Goal: Task Accomplishment & Management: Manage account settings

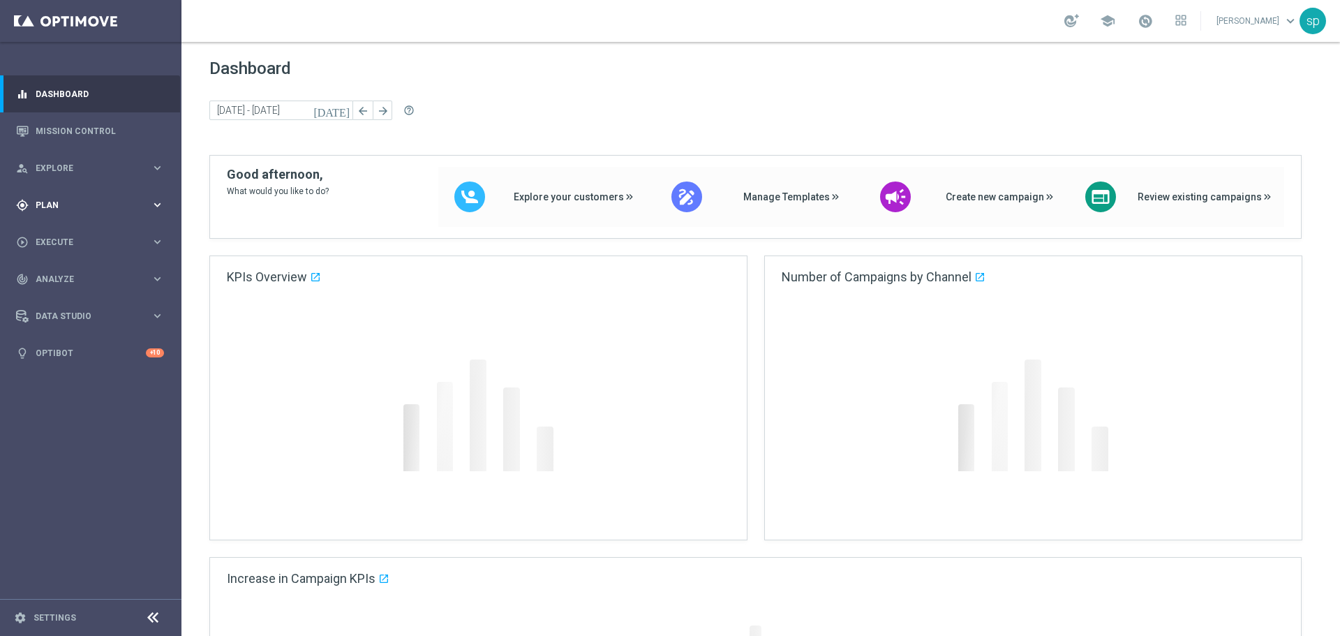
click at [58, 202] on span "Plan" at bounding box center [93, 205] width 115 height 8
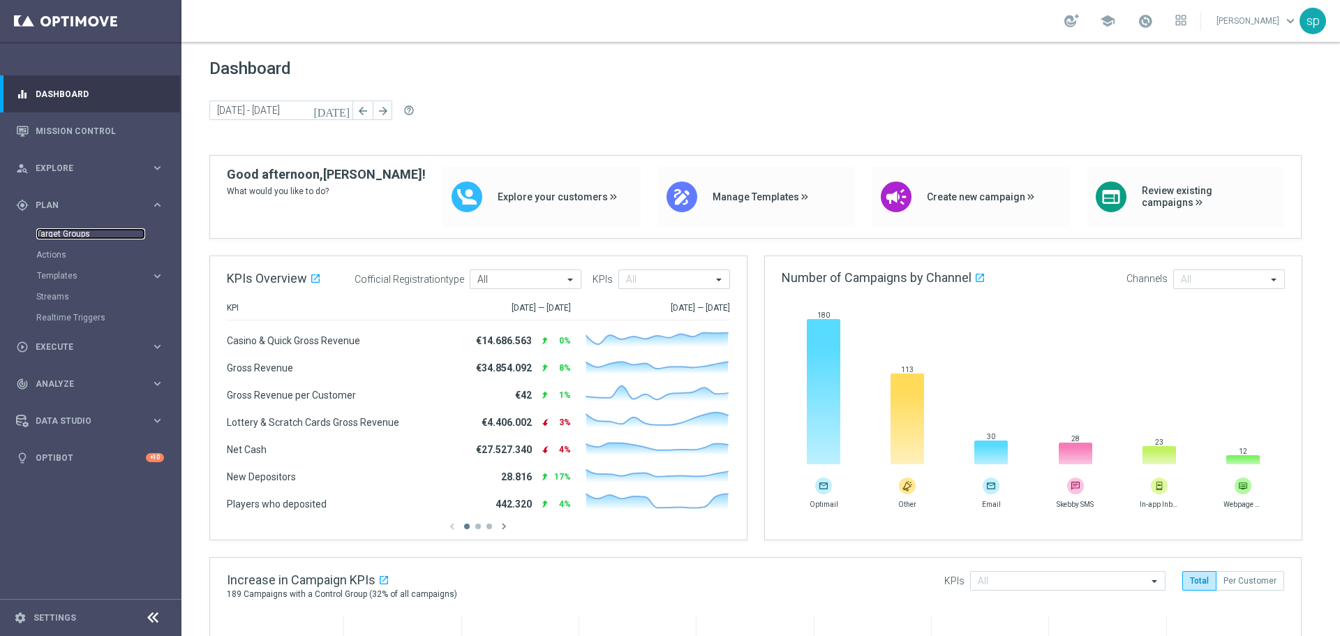
click at [54, 236] on link "Target Groups" at bounding box center [90, 233] width 109 height 11
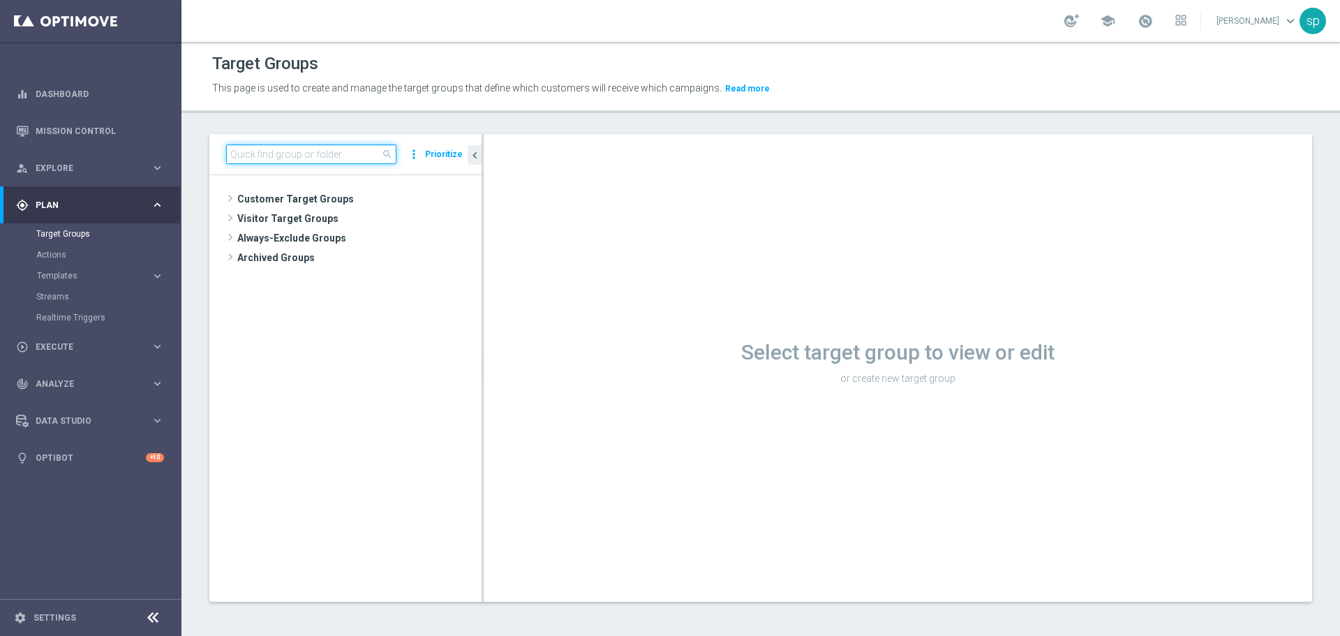
click at [322, 152] on input at bounding box center [311, 154] width 170 height 20
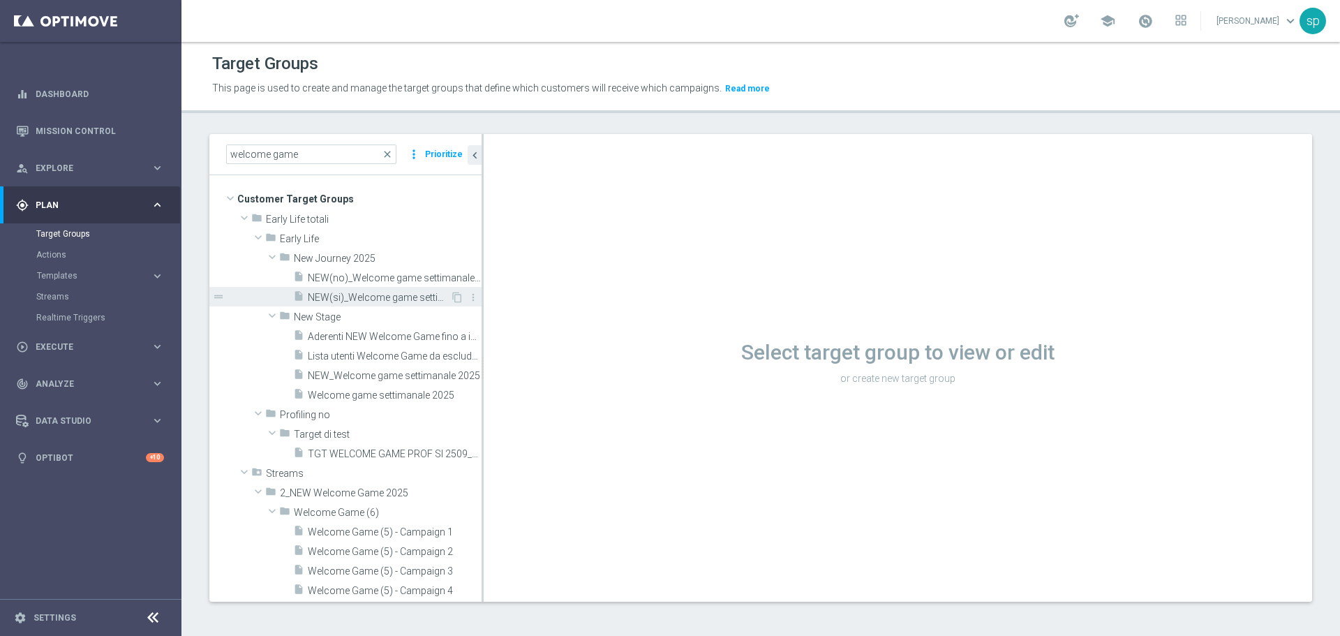
click at [365, 297] on span "NEW(si)_Welcome game settimanale 2025" at bounding box center [379, 298] width 142 height 12
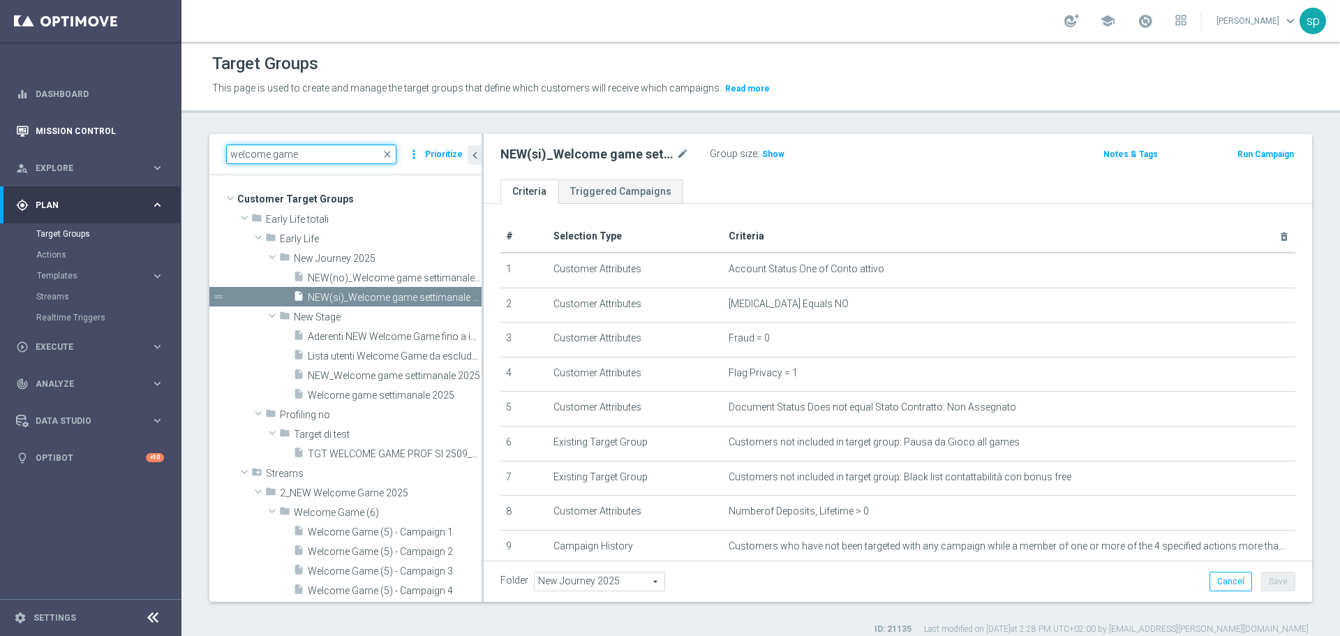
drag, startPoint x: 304, startPoint y: 151, endPoint x: 70, endPoint y: 142, distance: 234.7
click at [70, 142] on main "equalizer Dashboard Mission Control" at bounding box center [670, 318] width 1340 height 636
paste input "Welcome Adventure 2025_ reg1-7_sisi (1) - Campaign 1"
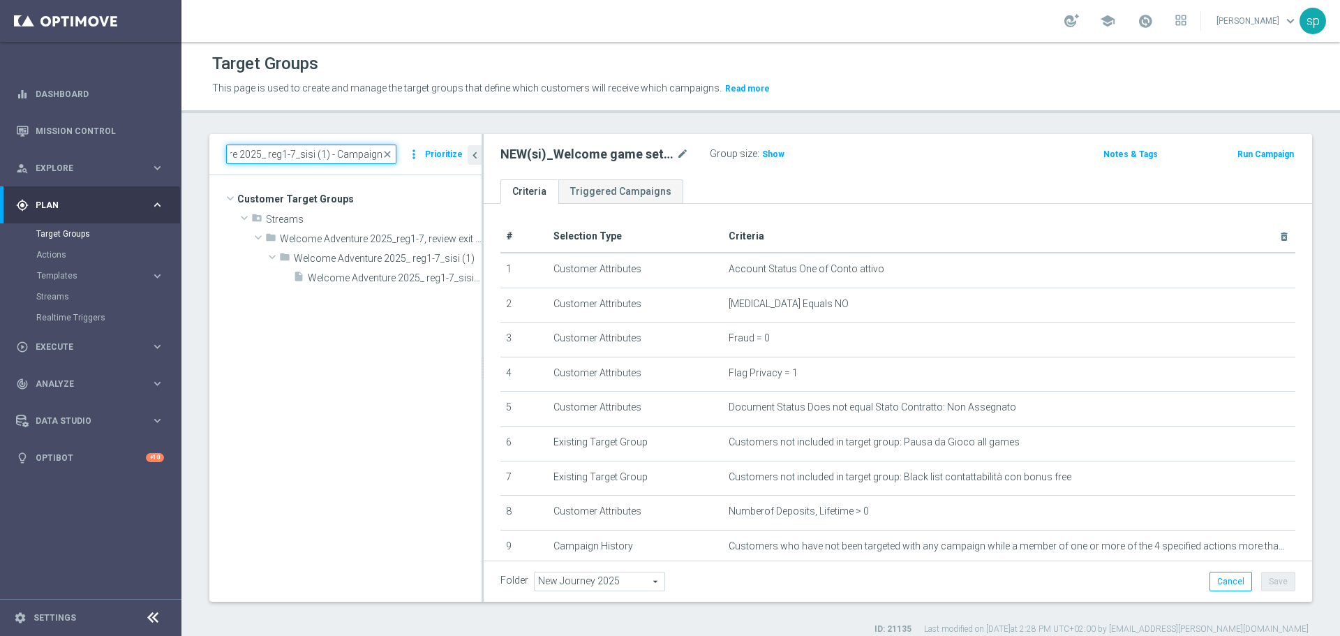
drag, startPoint x: 327, startPoint y: 160, endPoint x: 505, endPoint y: 155, distance: 177.3
click at [505, 155] on as-split "Welcome Adventure 2025_ reg1-7_sisi (1) - Campaign 1 close more_vert Prioritize…" at bounding box center [760, 368] width 1103 height 468
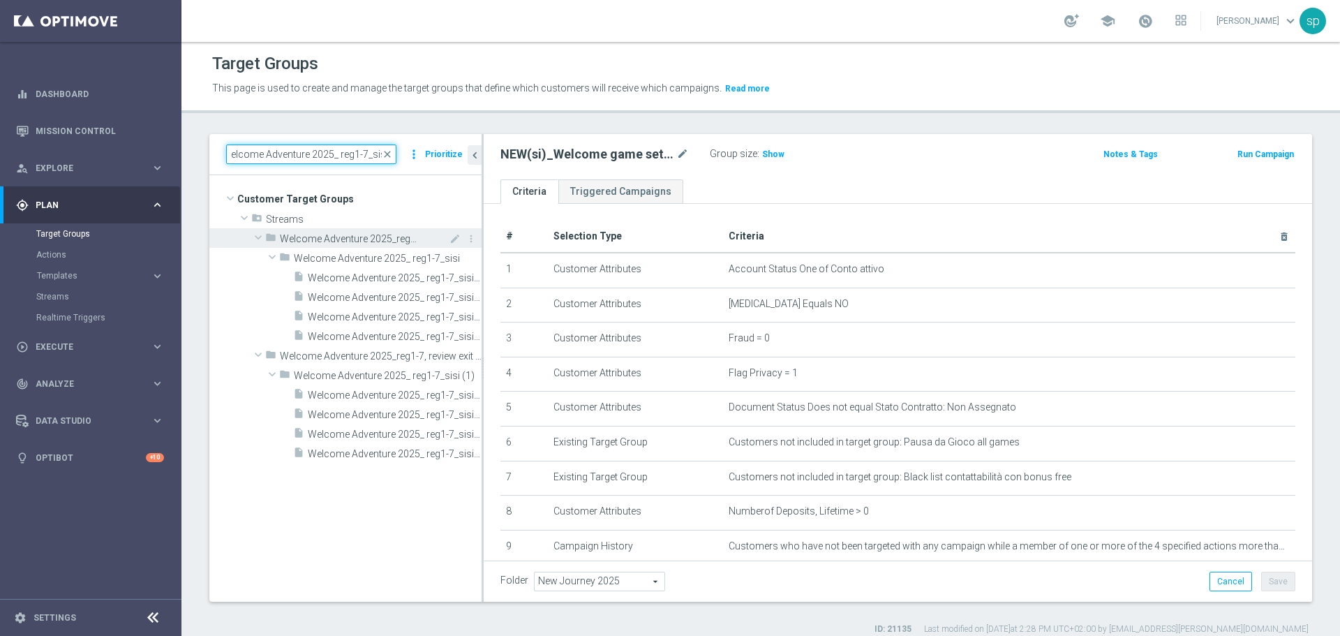
type input "Welcome Adventure 2025_ reg1-7_sisi"
click at [392, 245] on div "folder Welcome Adventure 2025_reg1-7" at bounding box center [341, 238] width 152 height 20
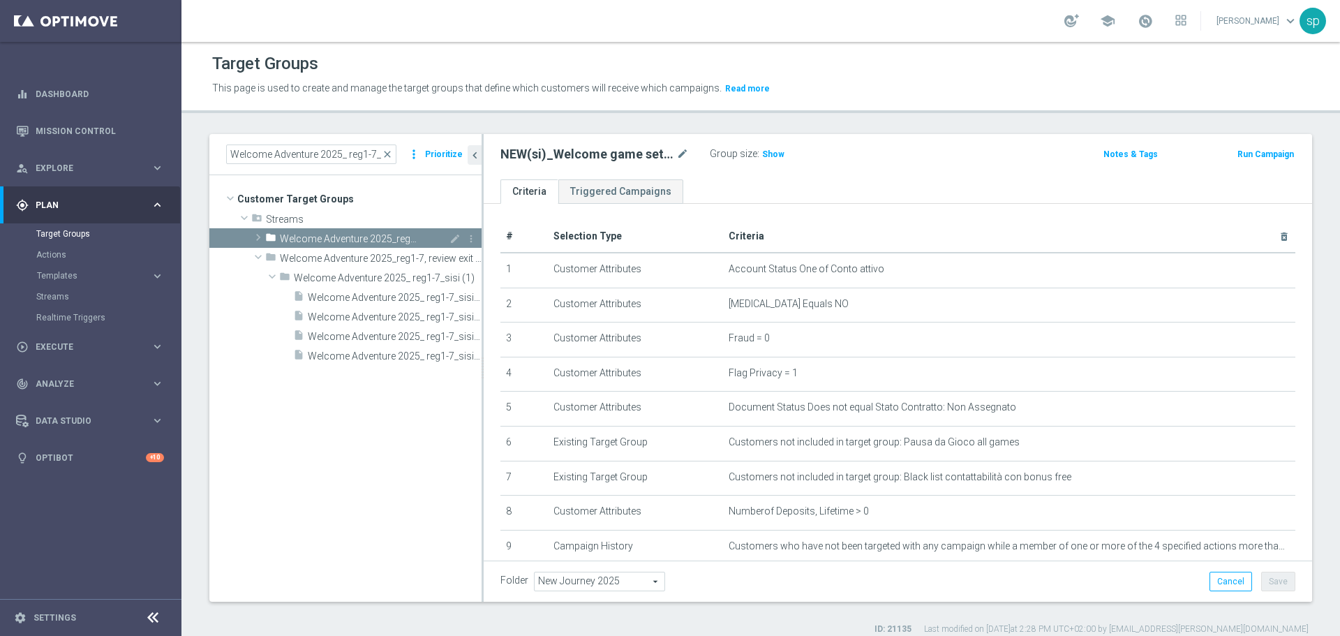
click at [370, 244] on span "Welcome Adventure 2025_reg1-7" at bounding box center [348, 239] width 137 height 12
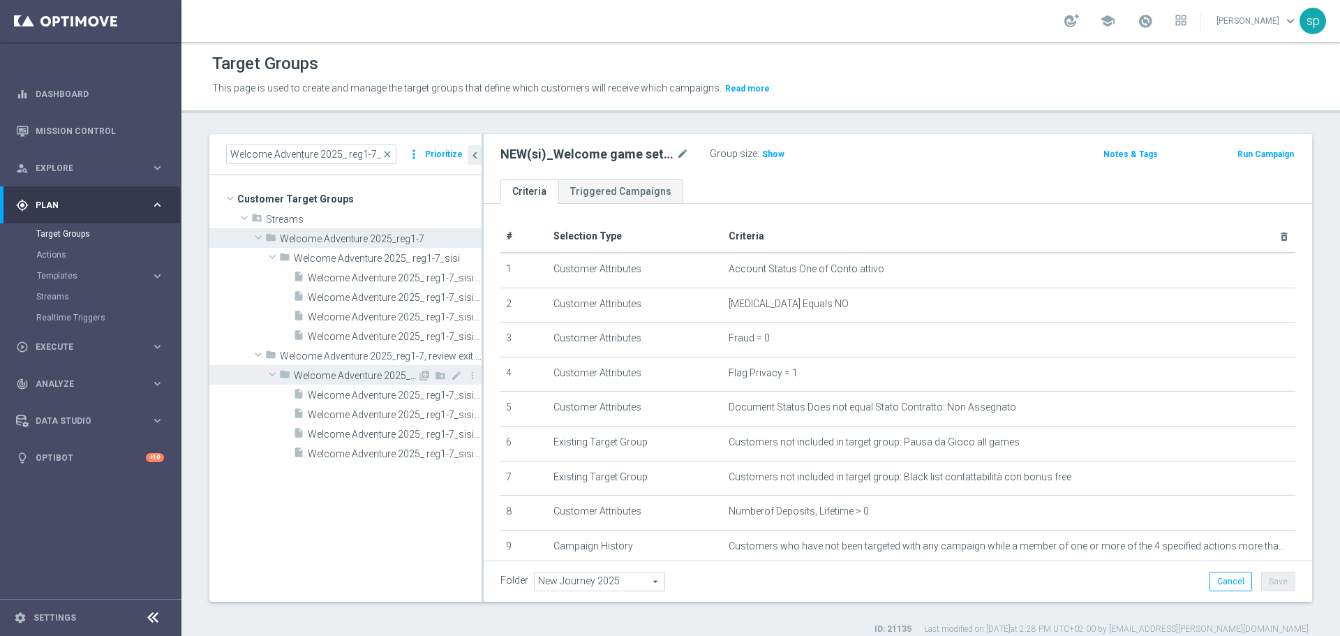
click at [341, 369] on div "folder Welcome Adventure 2025_ reg1-7_sisi (1)" at bounding box center [348, 375] width 138 height 20
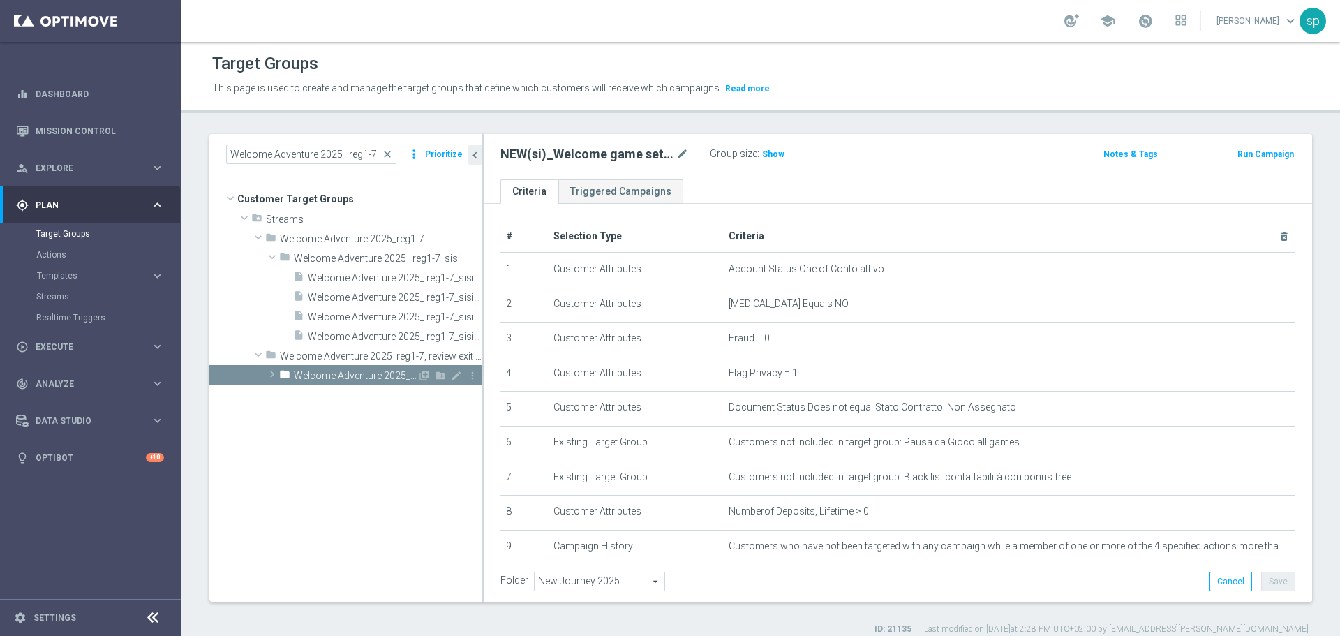
click at [341, 369] on div "folder Welcome Adventure 2025_ reg1-7_sisi (1)" at bounding box center [348, 375] width 138 height 20
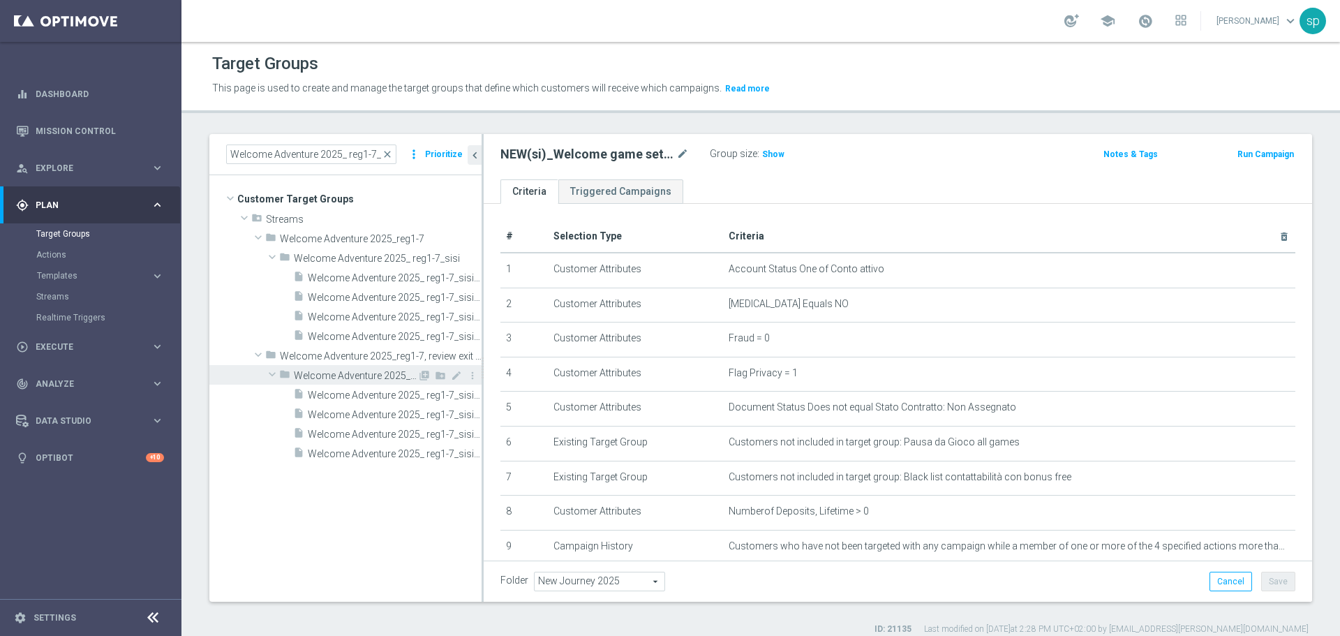
click at [352, 378] on span "Welcome Adventure 2025_ reg1-7_sisi (1)" at bounding box center [356, 376] width 124 height 12
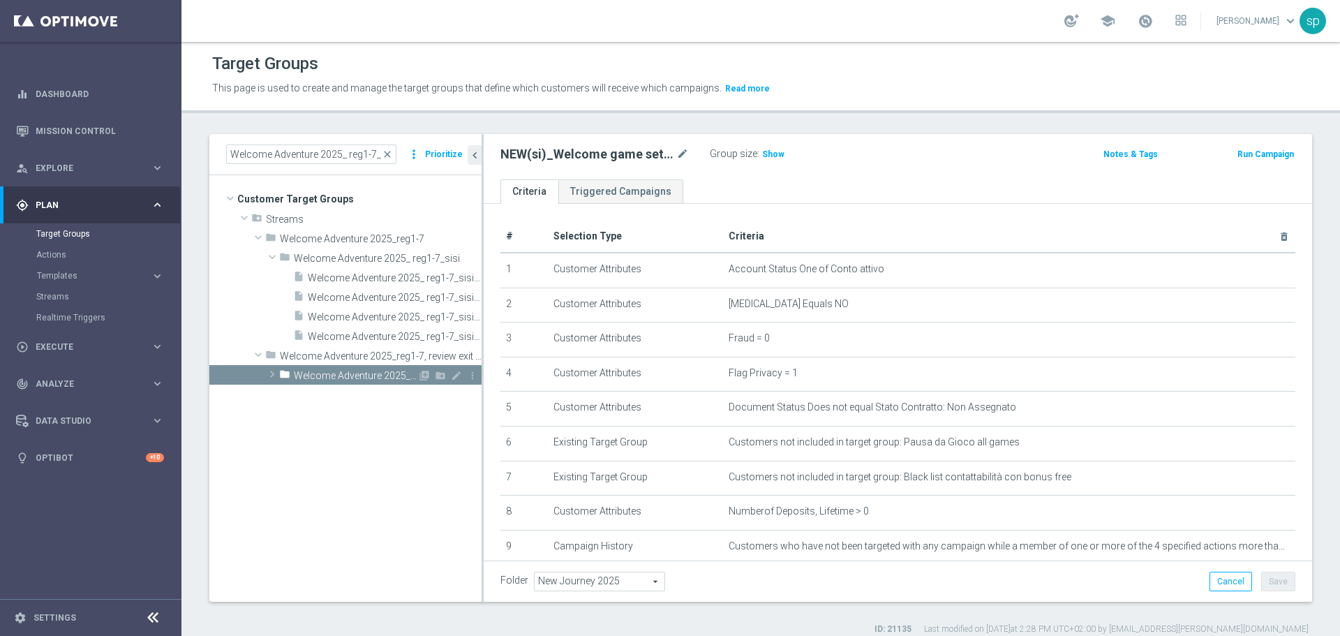
click at [352, 378] on span "Welcome Adventure 2025_ reg1-7_sisi (1)" at bounding box center [356, 376] width 124 height 12
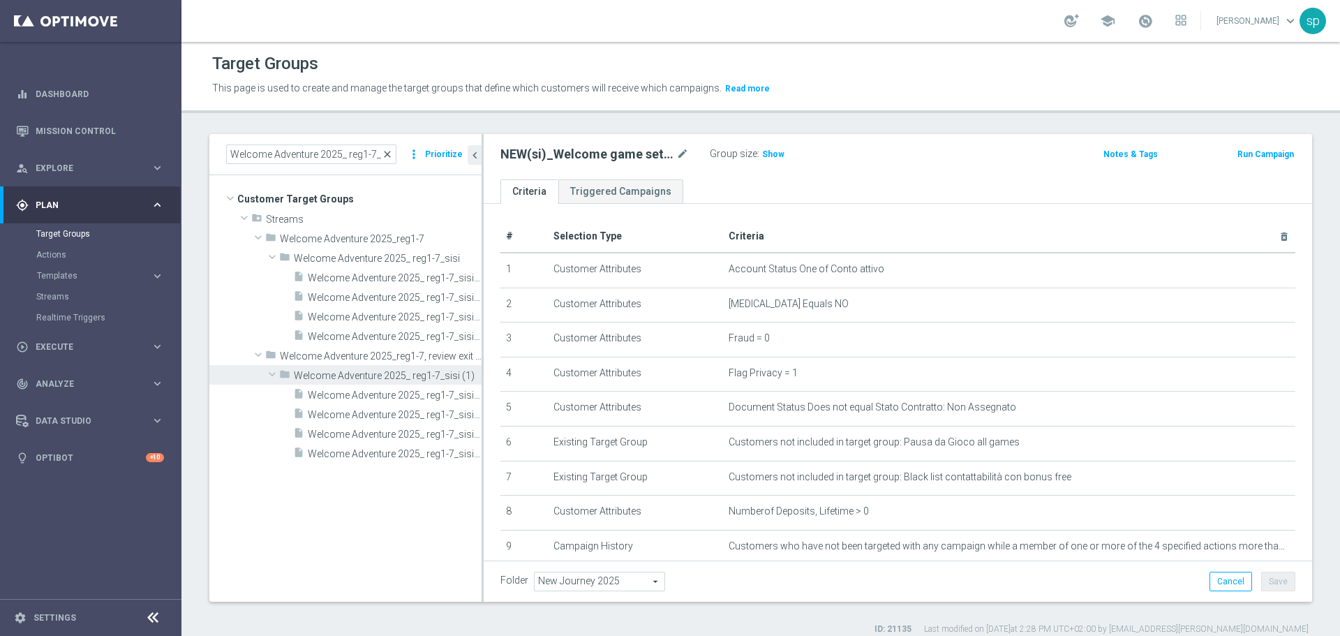
click at [387, 154] on span "close" at bounding box center [387, 154] width 11 height 11
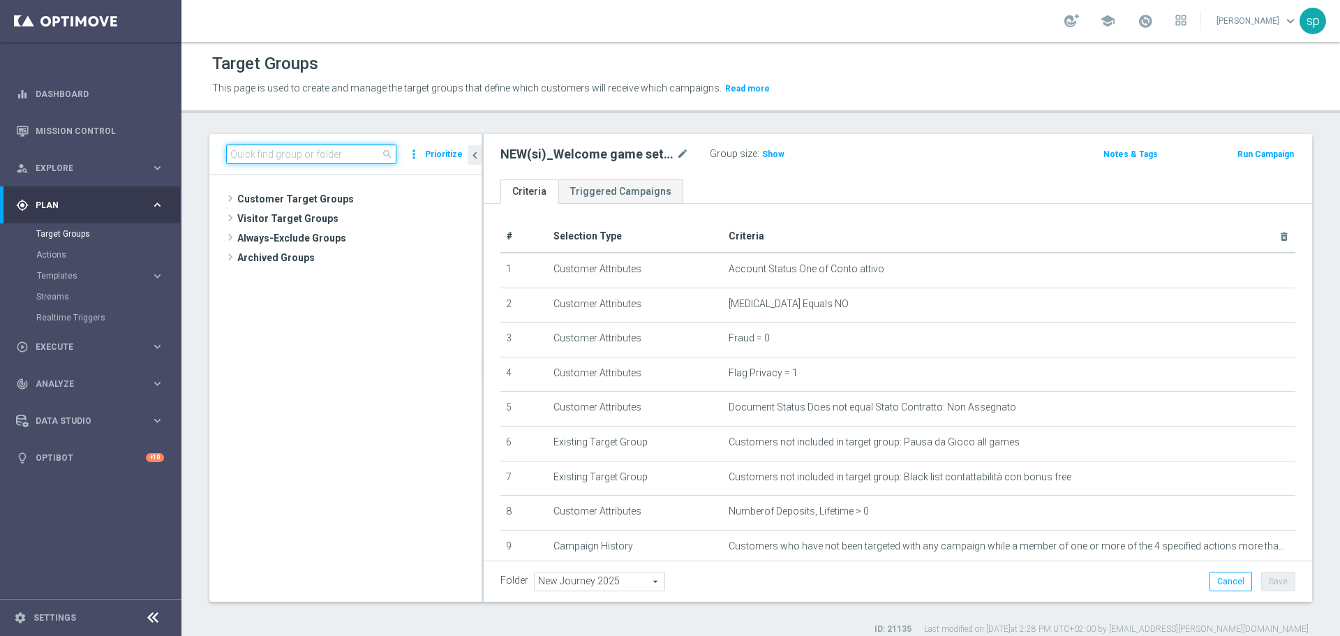
click at [313, 161] on input at bounding box center [311, 154] width 170 height 20
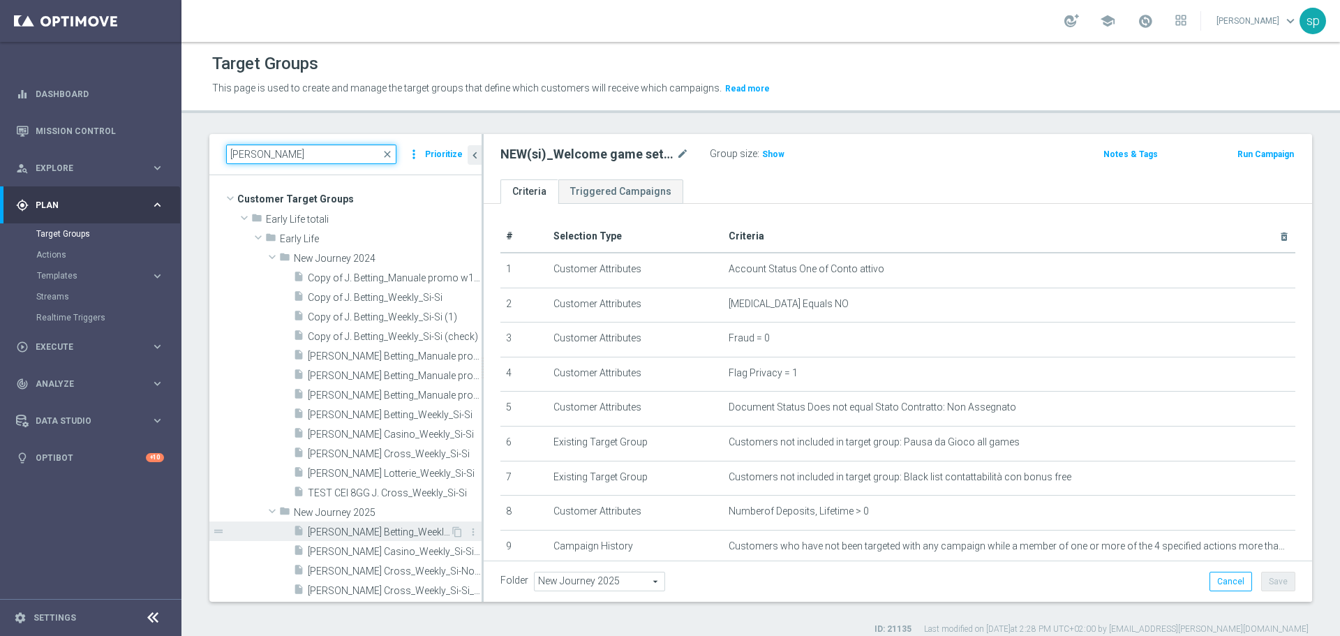
type input "j."
click at [366, 534] on span "J. Betting_Weekly_Si-Si reg 8-16" at bounding box center [379, 532] width 142 height 12
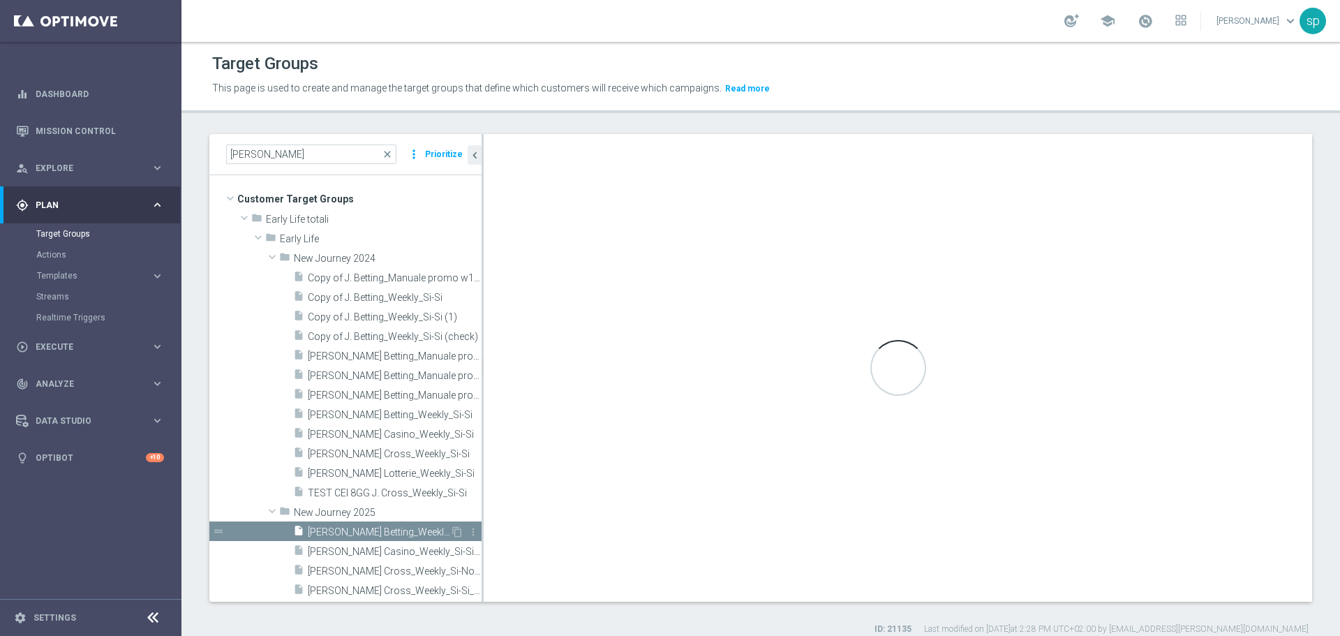
checkbox input "false"
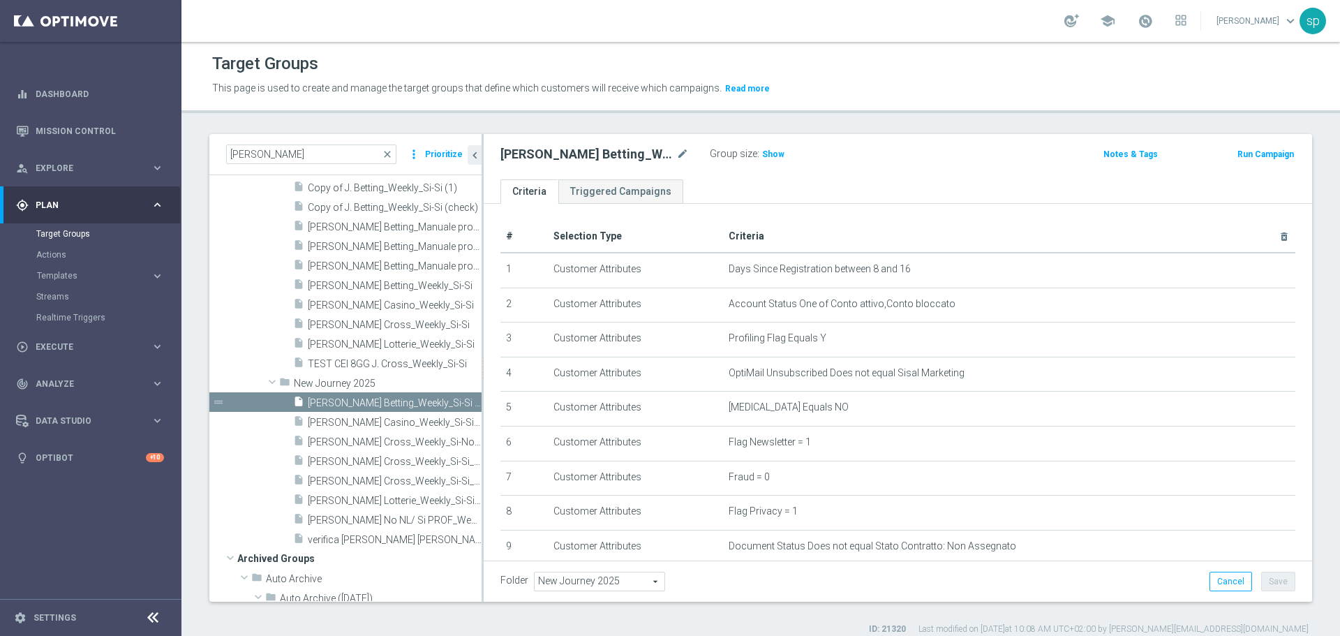
scroll to position [140, 0]
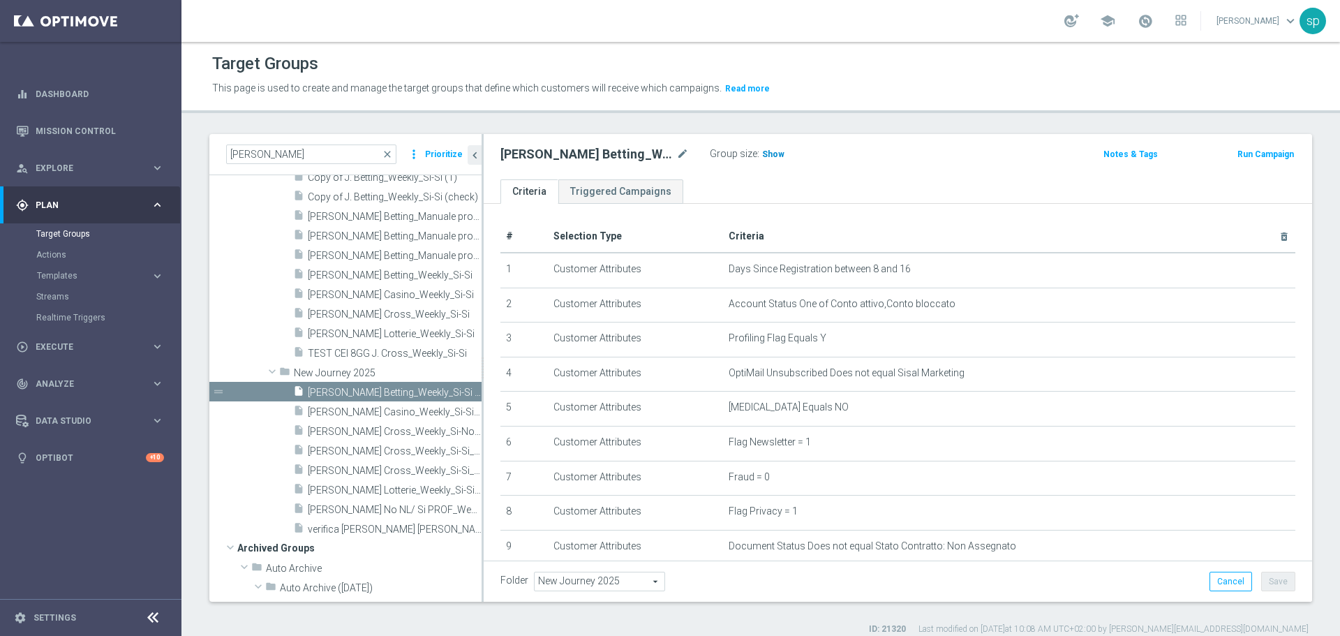
click at [761, 149] on h3 "Show" at bounding box center [773, 154] width 25 height 15
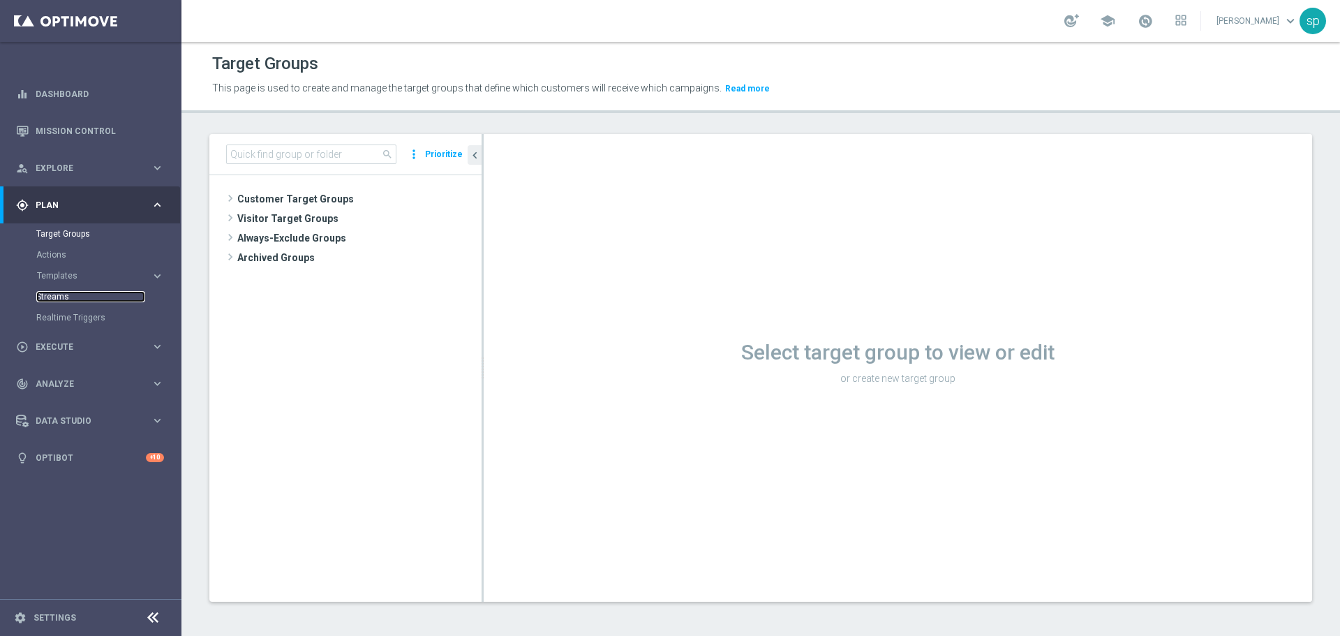
click at [50, 297] on link "Streams" at bounding box center [90, 296] width 109 height 11
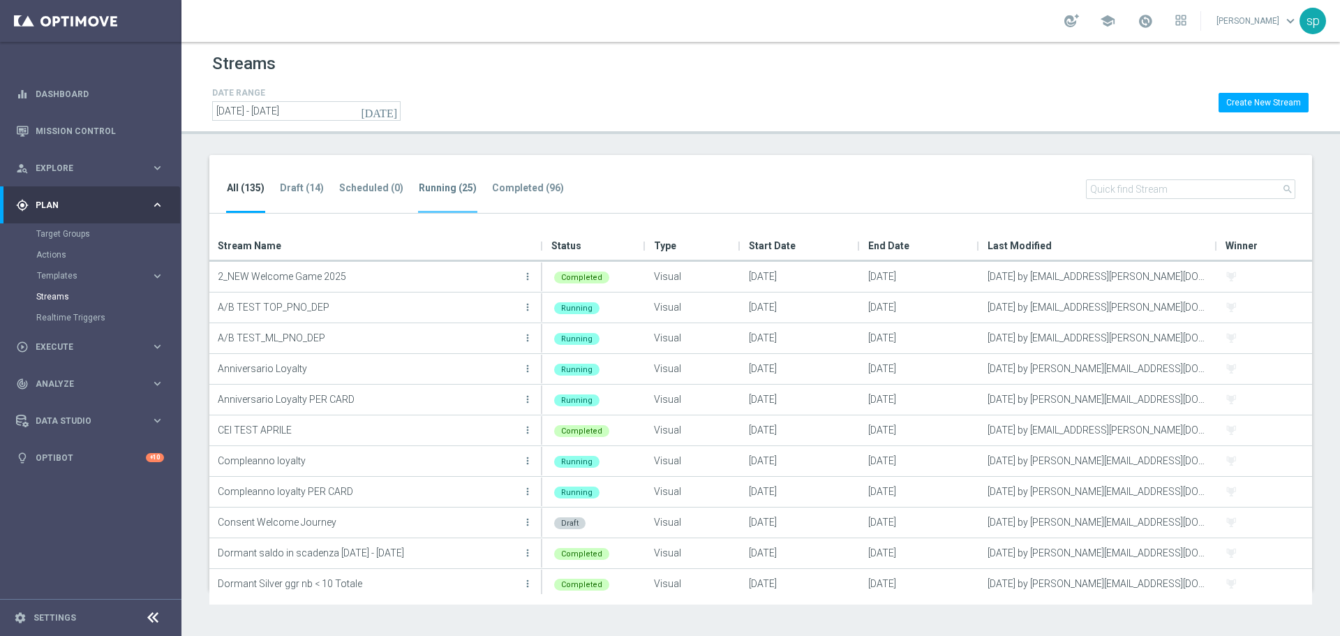
click at [447, 195] on li "Running (25)" at bounding box center [447, 196] width 59 height 33
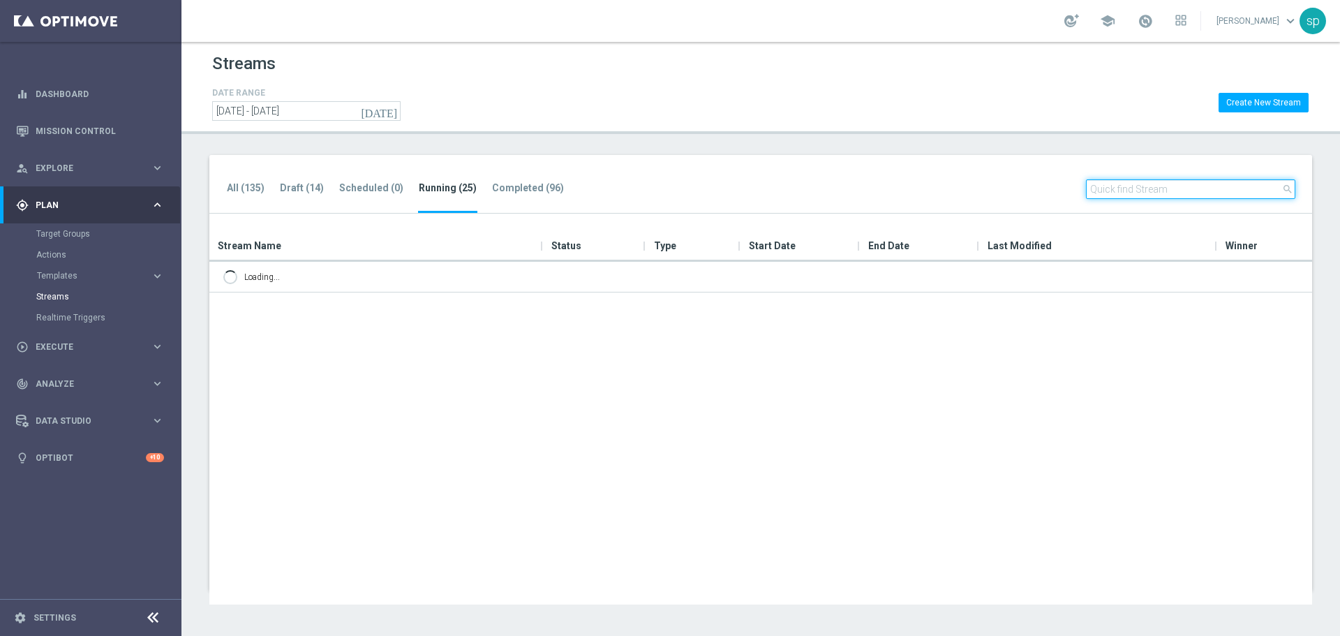
click at [1132, 188] on input "text" at bounding box center [1190, 189] width 209 height 20
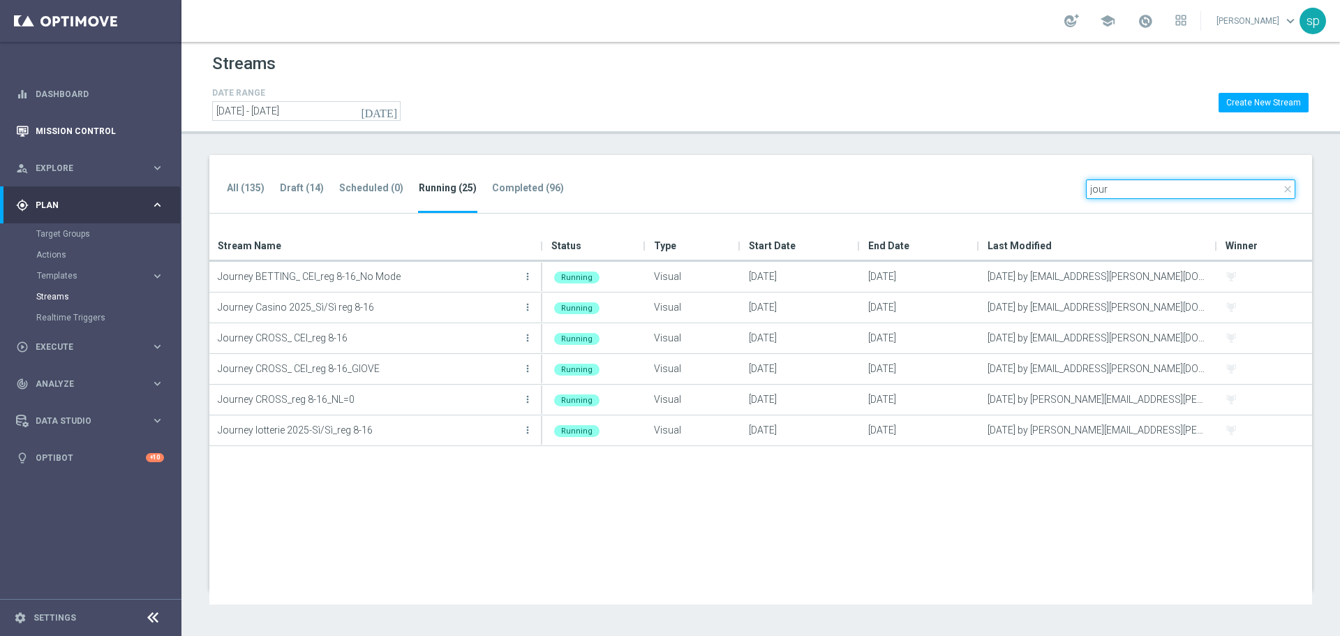
type input "jour"
click at [59, 126] on link "Mission Control" at bounding box center [100, 130] width 128 height 37
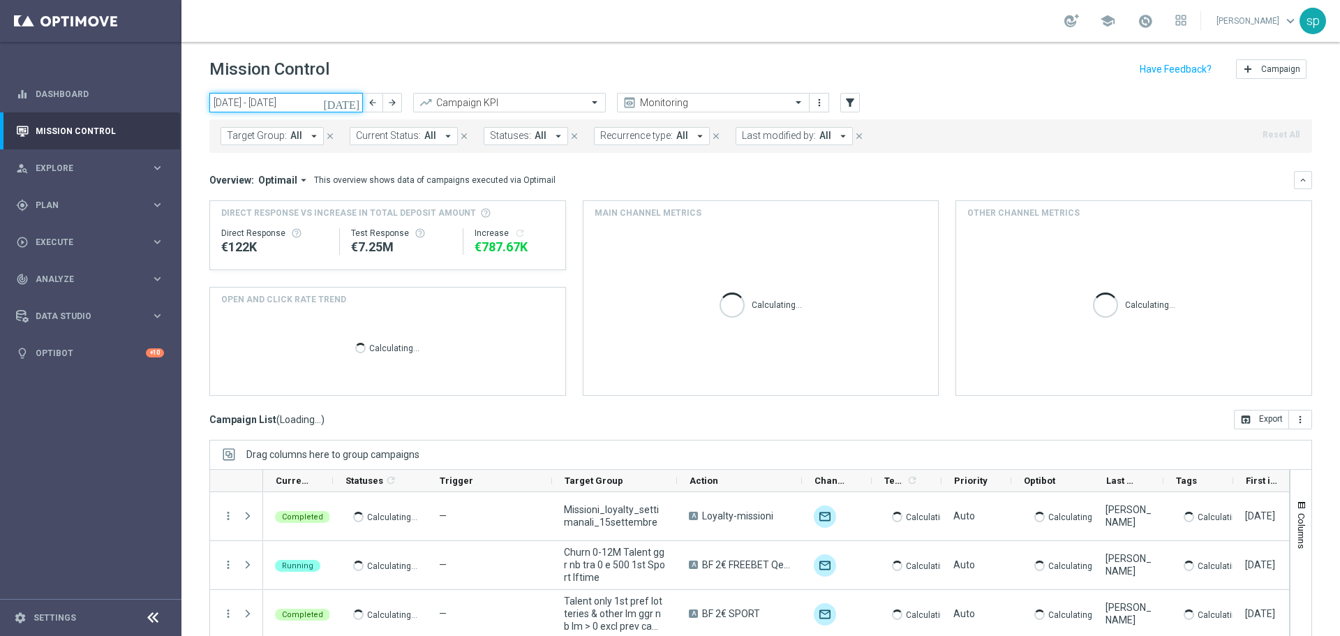
click at [269, 98] on input "[DATE] - [DATE]" at bounding box center [286, 103] width 154 height 20
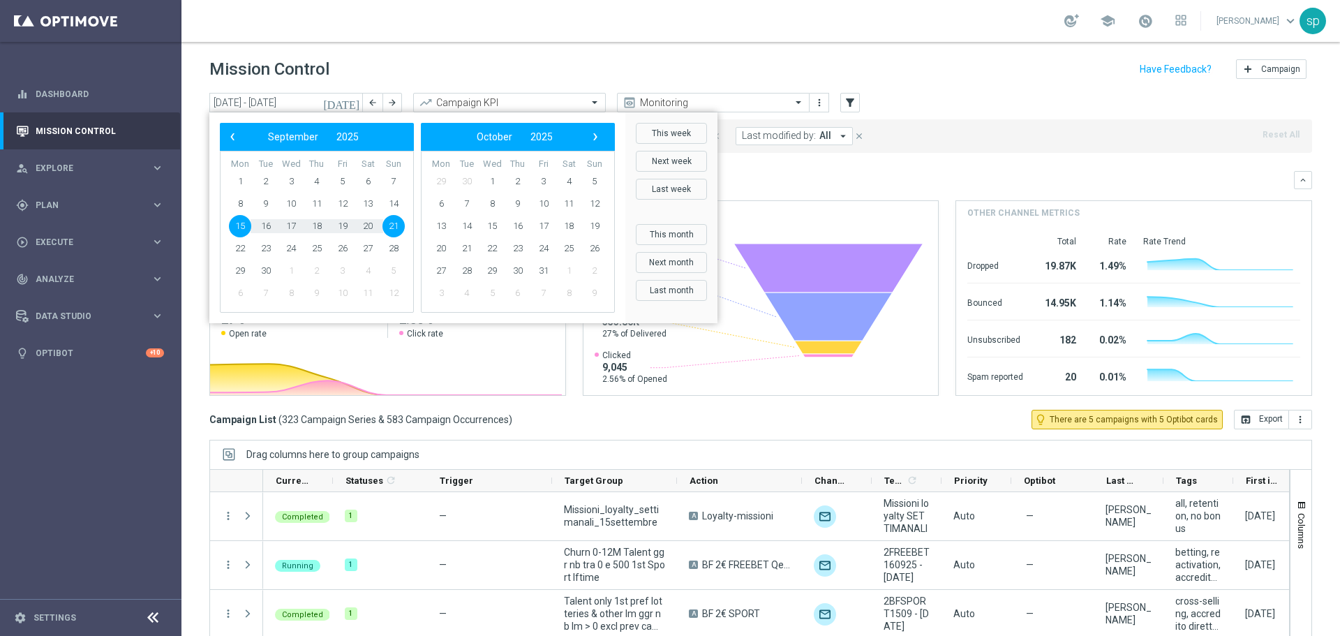
click at [244, 224] on span "15" at bounding box center [240, 226] width 22 height 22
type input "[DATE] - [DATE]"
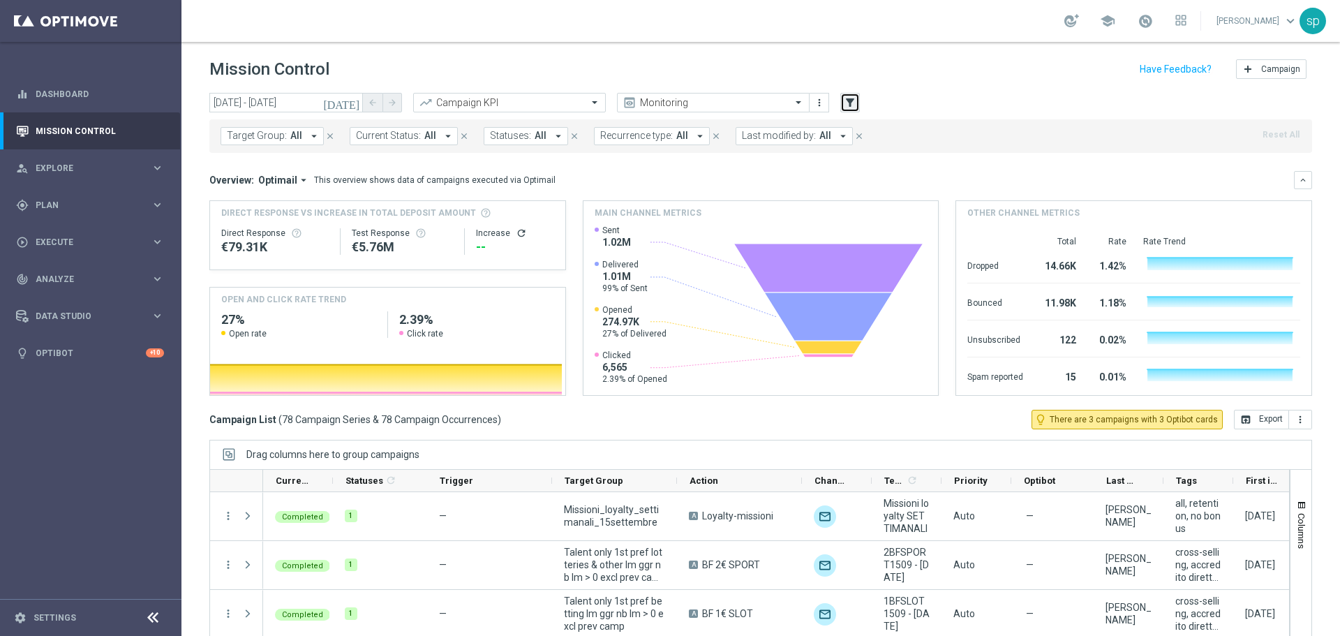
click at [852, 105] on icon "filter_alt" at bounding box center [850, 102] width 13 height 13
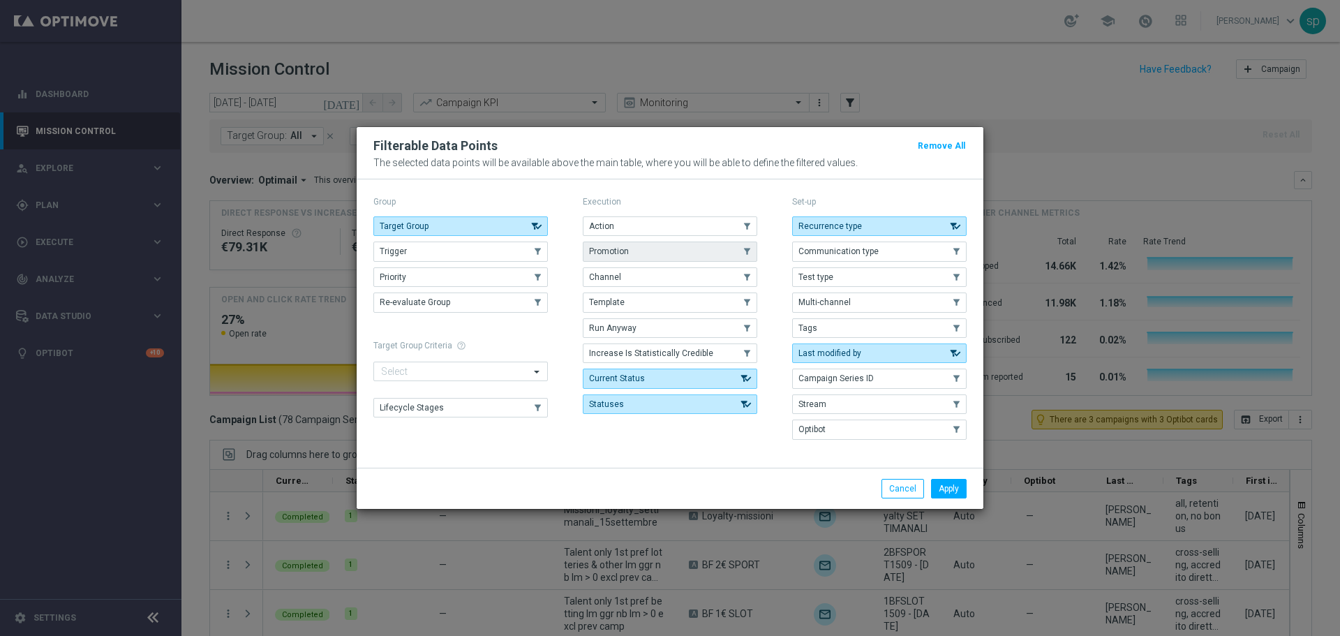
click at [634, 248] on button "Promotion" at bounding box center [670, 251] width 174 height 20
click at [941, 489] on button "Apply" at bounding box center [949, 489] width 36 height 20
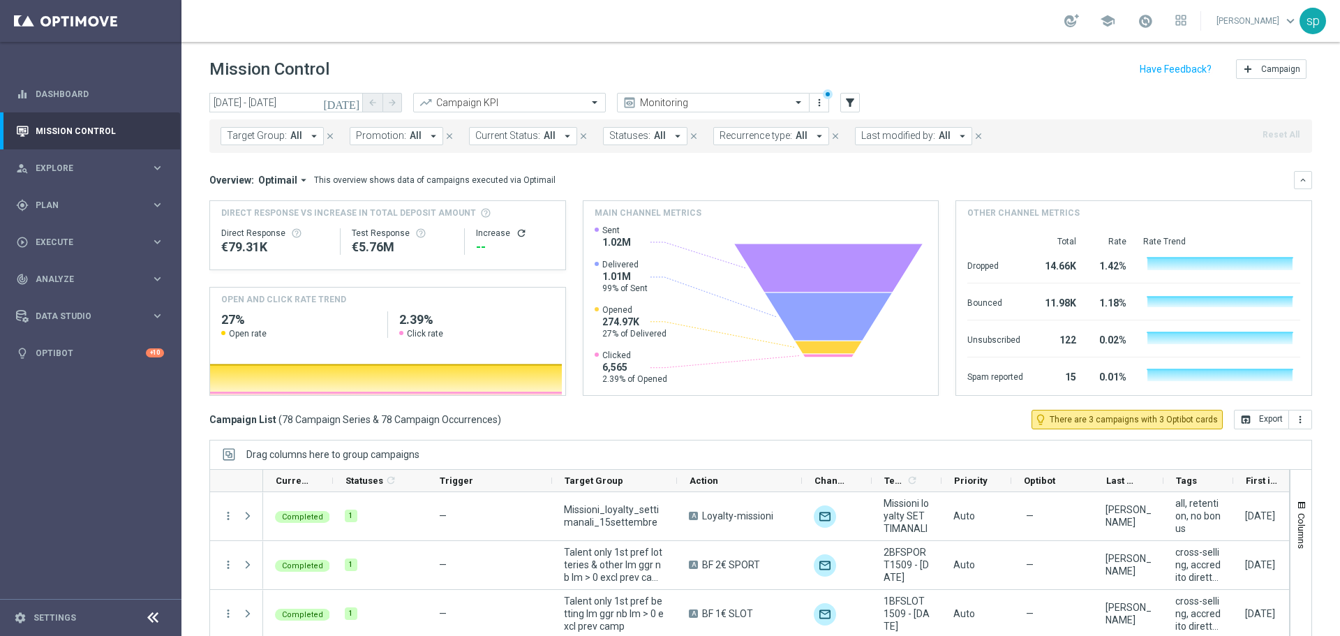
click at [380, 139] on span "Promotion:" at bounding box center [381, 136] width 50 height 12
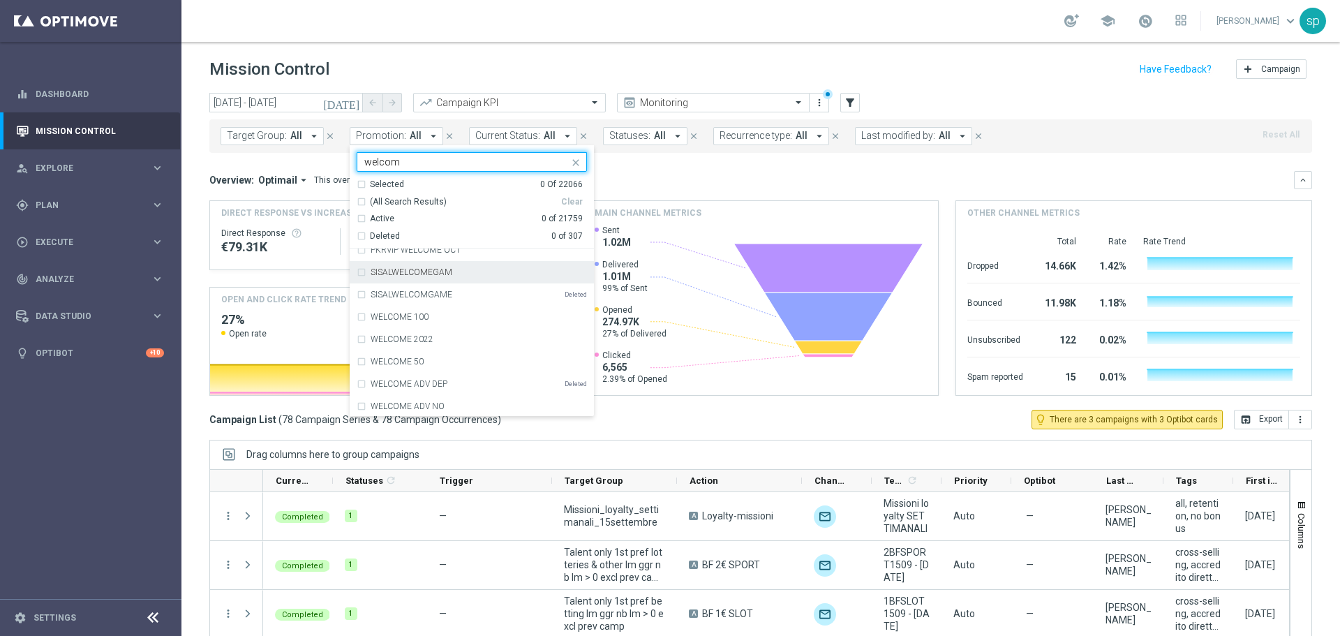
scroll to position [33, 0]
click at [470, 293] on div "SISALWELCOMEGAM" at bounding box center [479, 294] width 216 height 8
type input "welcom"
click at [724, 196] on div "Overview: Optimail arrow_drop_down This overview shows data of campaigns execut…" at bounding box center [760, 283] width 1103 height 225
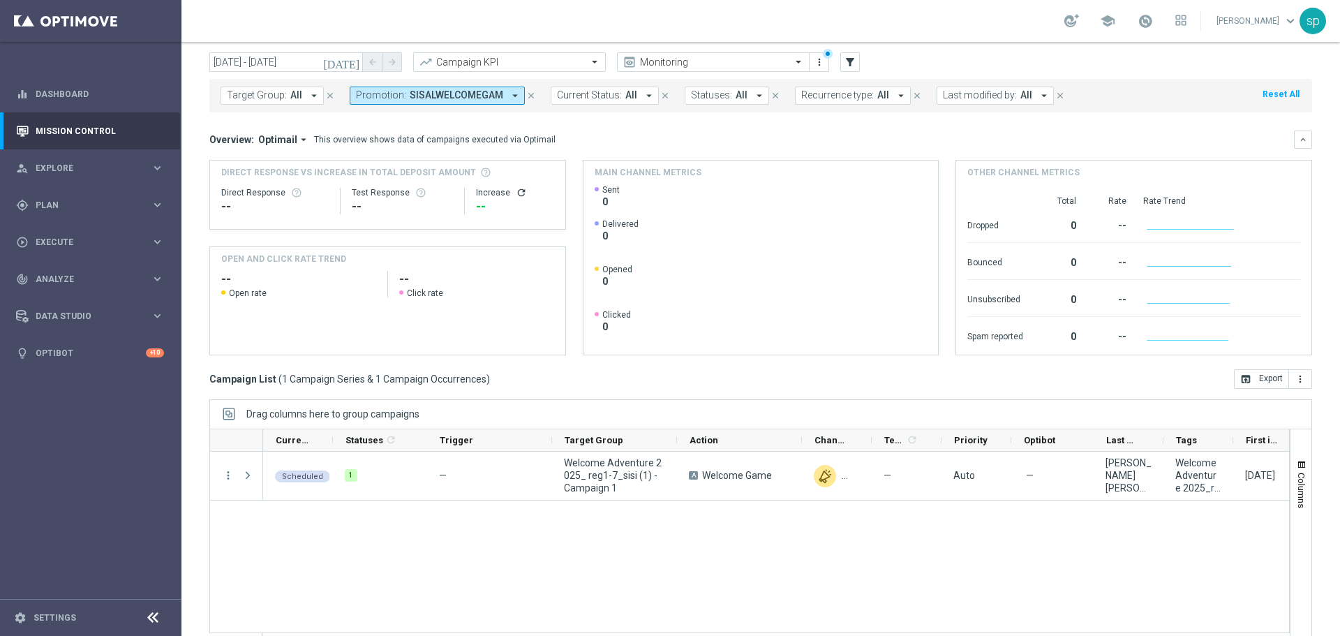
scroll to position [47, 0]
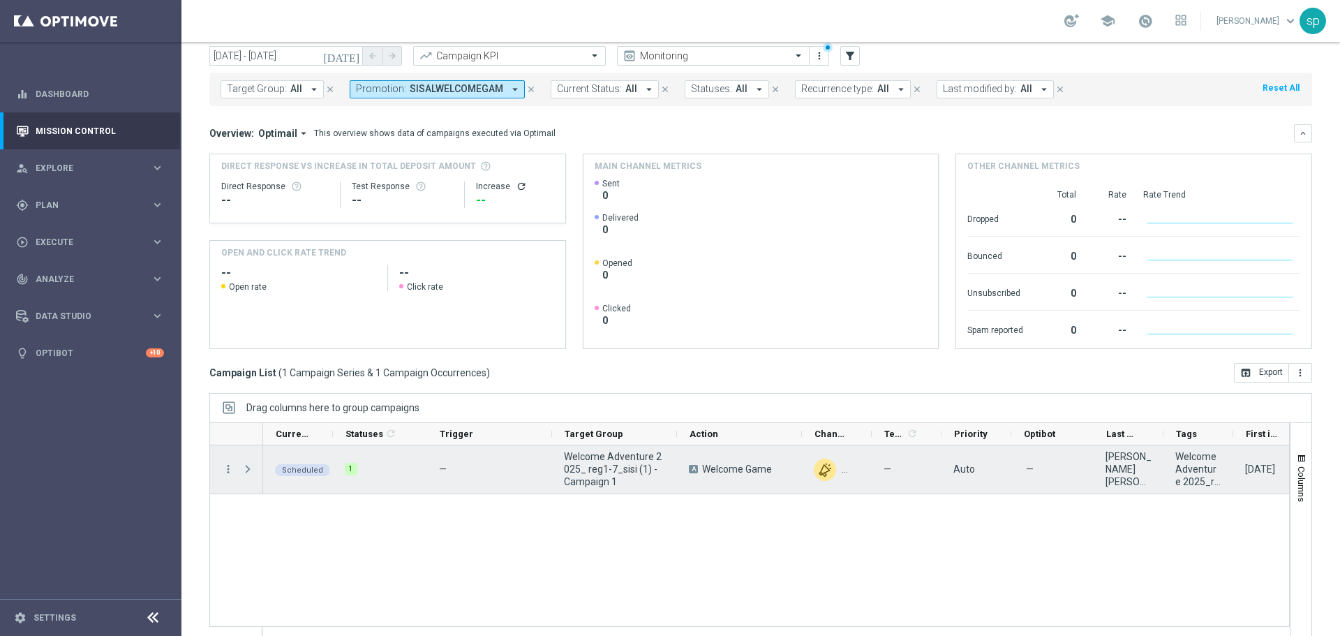
click at [246, 470] on span "Press SPACE to select this row." at bounding box center [247, 468] width 13 height 11
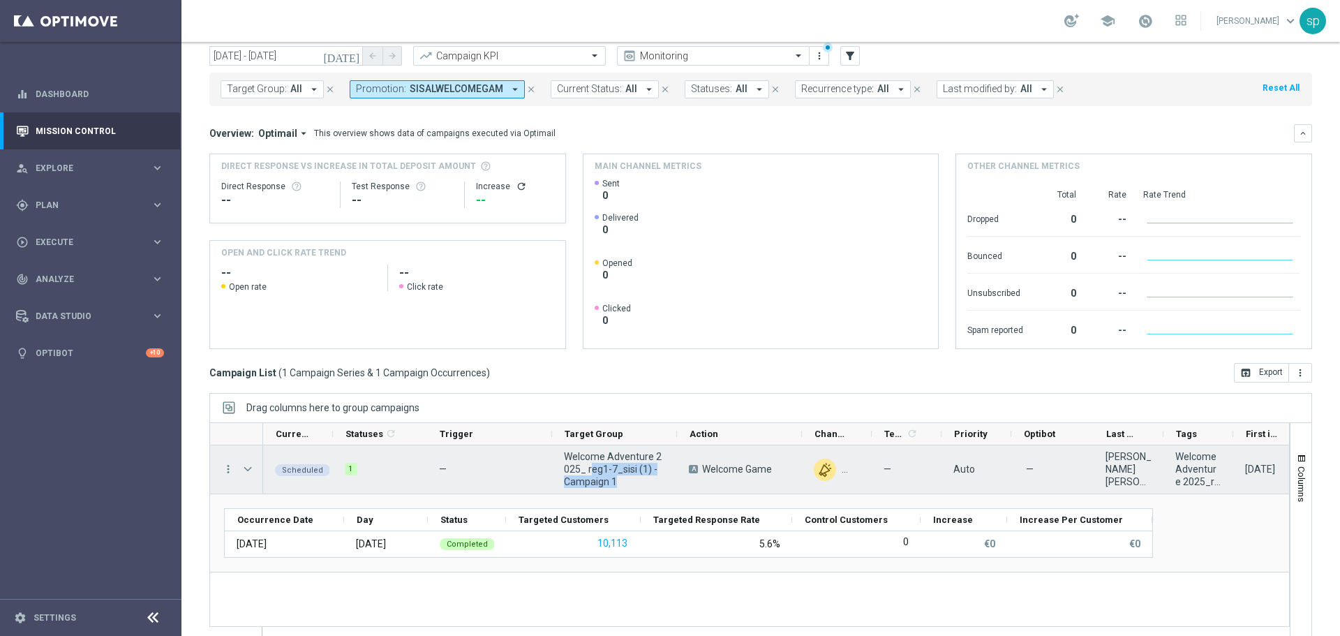
drag, startPoint x: 614, startPoint y: 482, endPoint x: 583, endPoint y: 465, distance: 35.0
click at [583, 465] on span "Welcome Adventure 2025_ reg1-7_sisi (1) - Campaign 1" at bounding box center [614, 469] width 101 height 38
click at [617, 485] on span "Welcome Adventure 2025_ reg1-7_sisi (1) - Campaign 1" at bounding box center [614, 469] width 101 height 38
drag, startPoint x: 641, startPoint y: 470, endPoint x: 568, endPoint y: 452, distance: 74.7
click at [568, 452] on span "Welcome Adventure 2025_ reg1-7_sisi (1) - Campaign 1" at bounding box center [614, 469] width 101 height 38
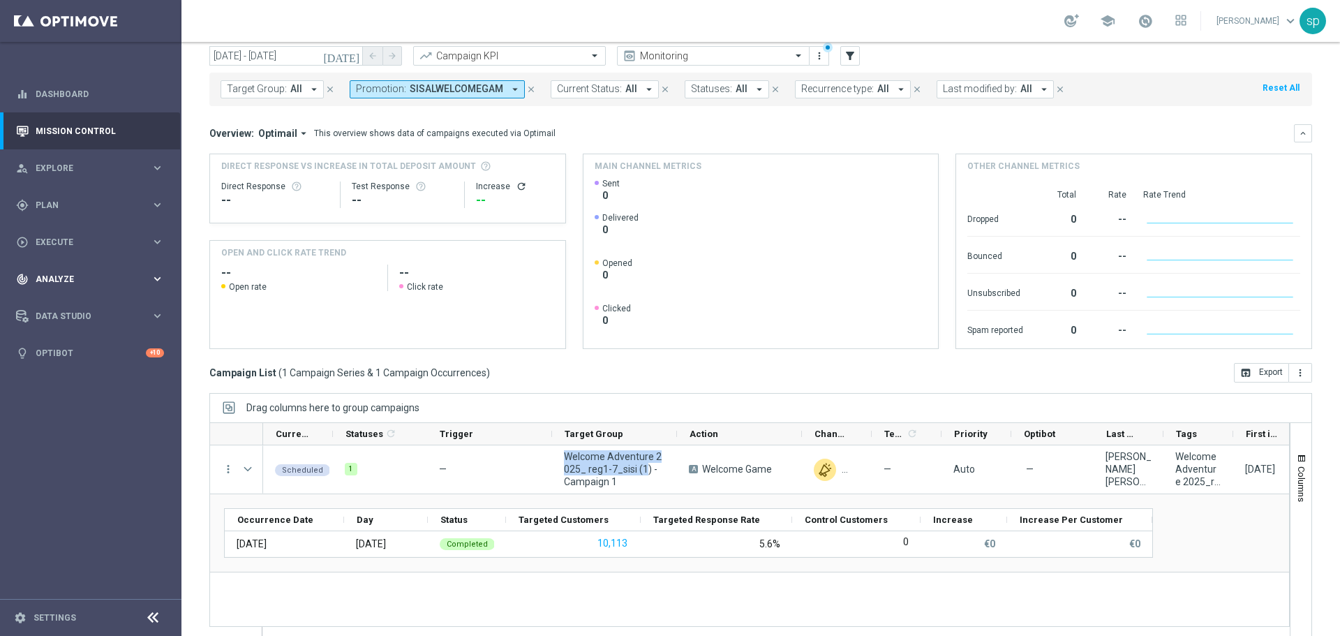
click at [66, 277] on span "Analyze" at bounding box center [93, 279] width 115 height 8
click at [70, 248] on div "play_circle_outline Execute keyboard_arrow_right" at bounding box center [90, 241] width 180 height 37
click at [57, 321] on span "Analyze" at bounding box center [93, 321] width 115 height 8
click at [49, 247] on div "play_circle_outline Execute" at bounding box center [83, 242] width 135 height 13
click at [52, 192] on div "gps_fixed Plan keyboard_arrow_right" at bounding box center [90, 204] width 180 height 37
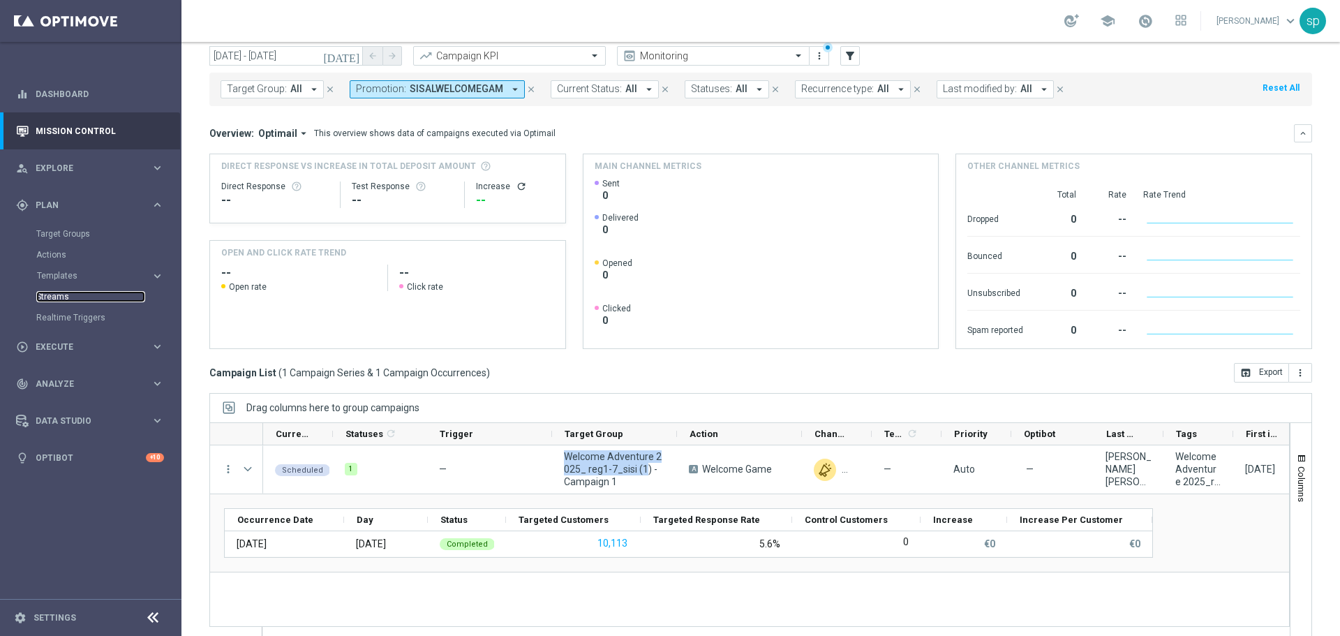
click at [57, 299] on link "Streams" at bounding box center [90, 296] width 109 height 11
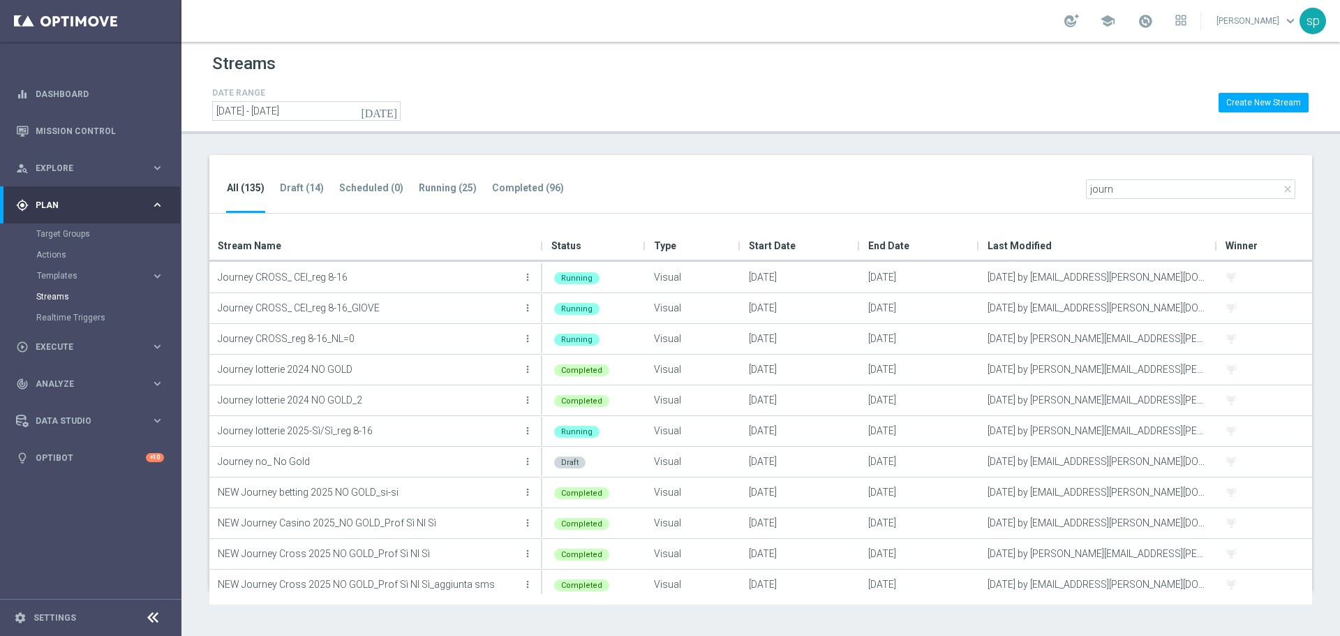
scroll to position [251, 0]
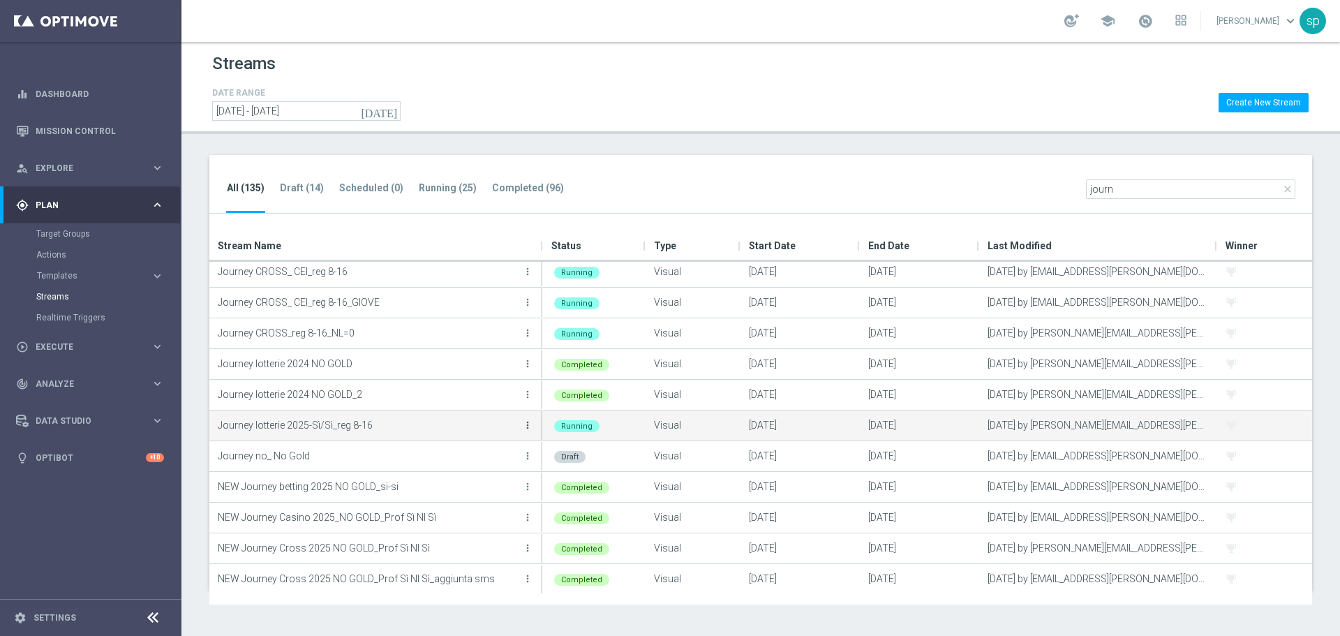
type input "journ"
click at [530, 424] on icon "more_vert" at bounding box center [527, 424] width 11 height 11
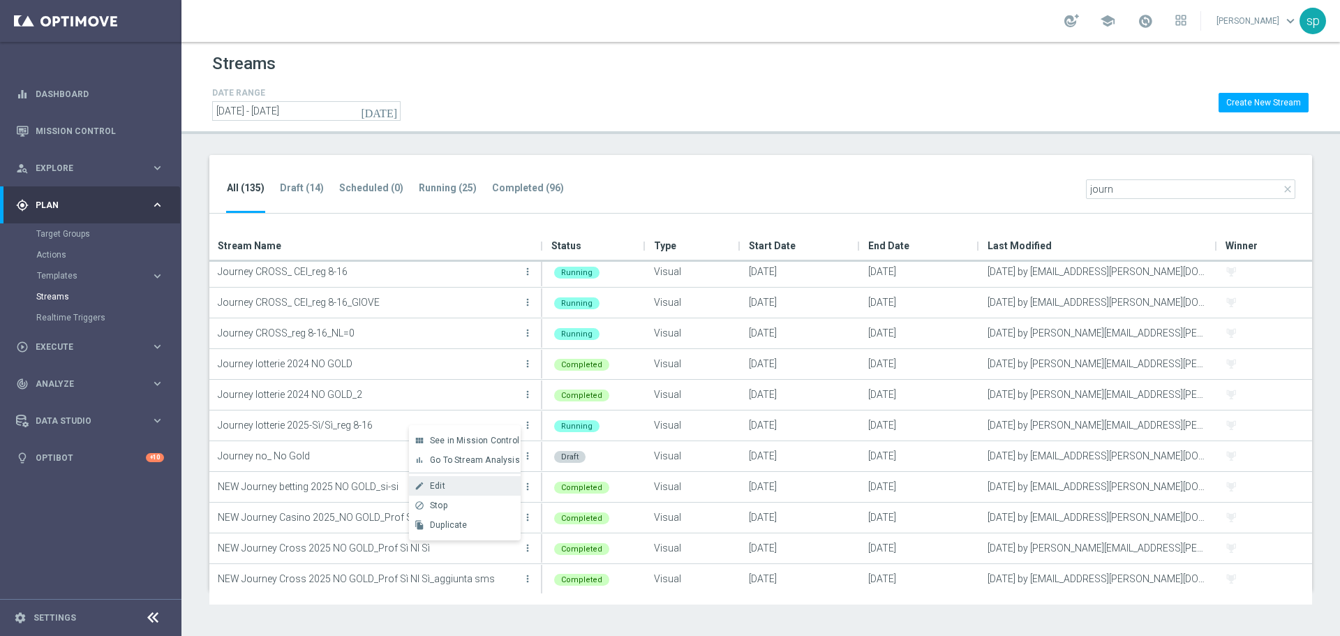
click at [456, 489] on div "Edit" at bounding box center [472, 486] width 84 height 10
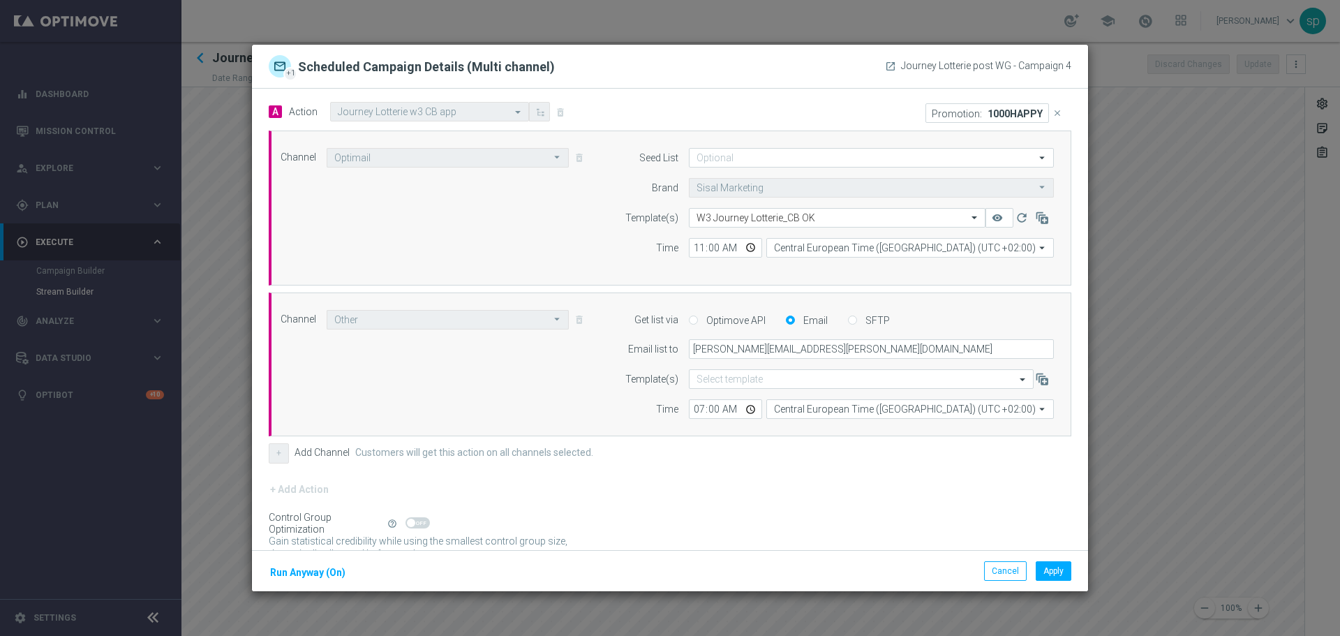
click at [1004, 112] on p "1000HAPPY" at bounding box center [1015, 112] width 55 height 11
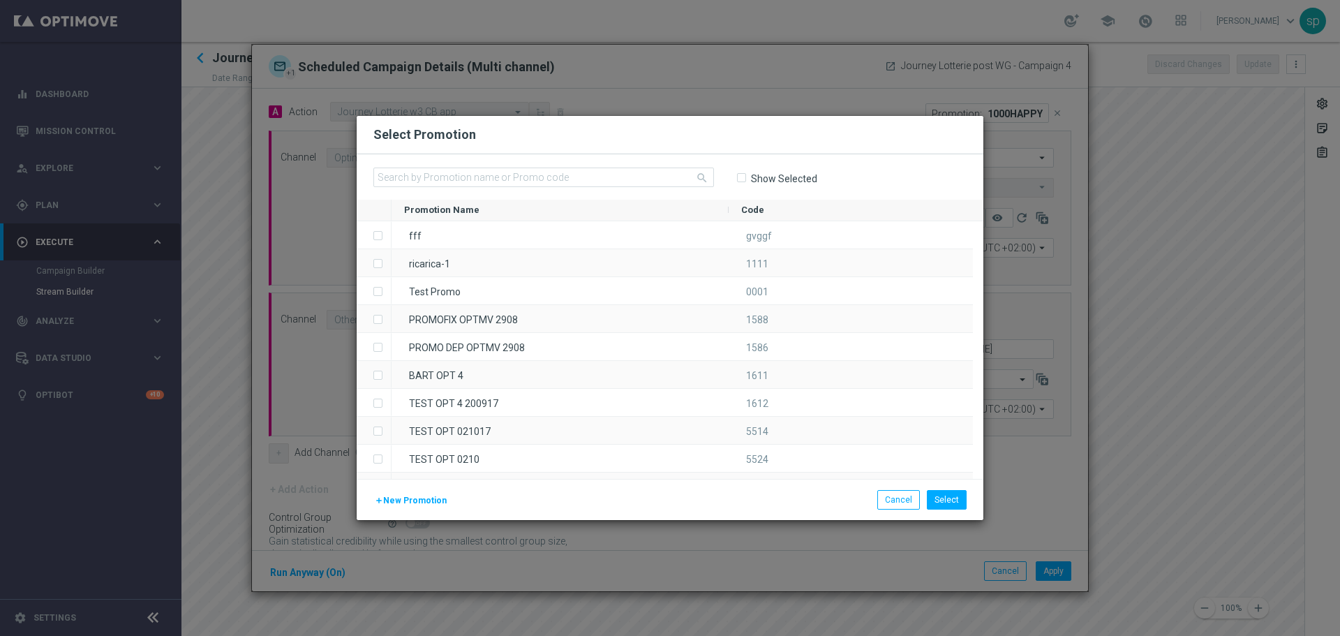
click at [745, 177] on input "Show Selected" at bounding box center [740, 177] width 9 height 9
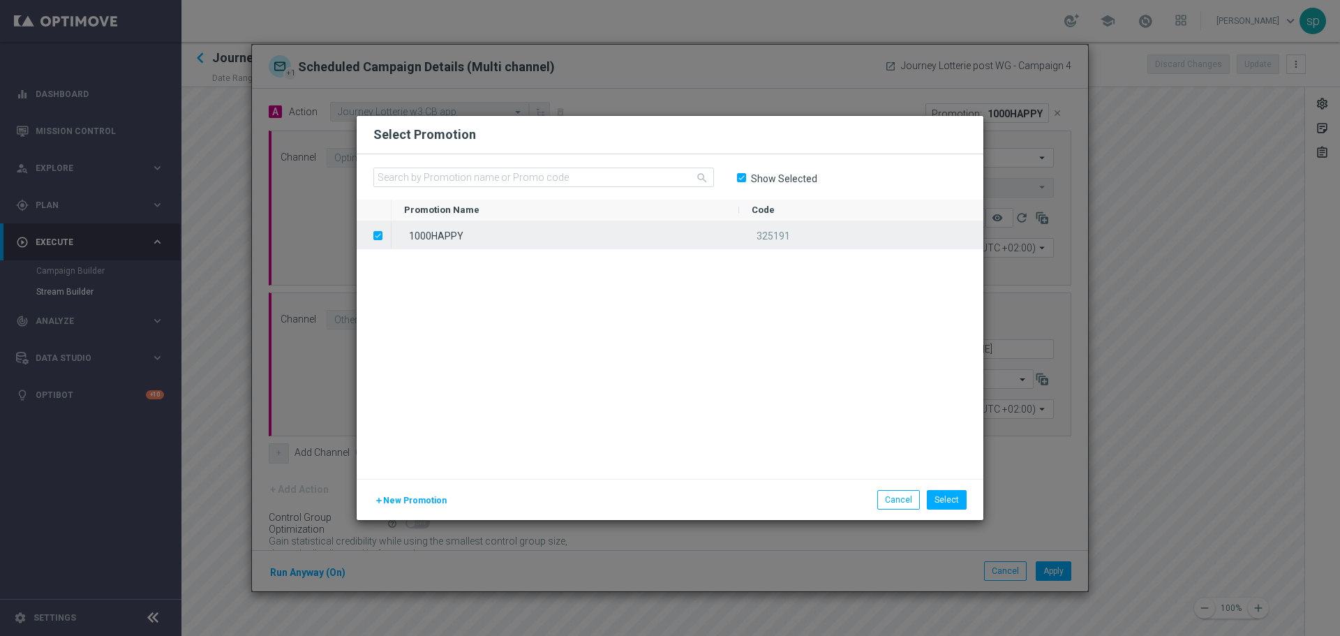
click at [387, 235] on label "Press SPACE to deselect this row." at bounding box center [389, 236] width 5 height 13
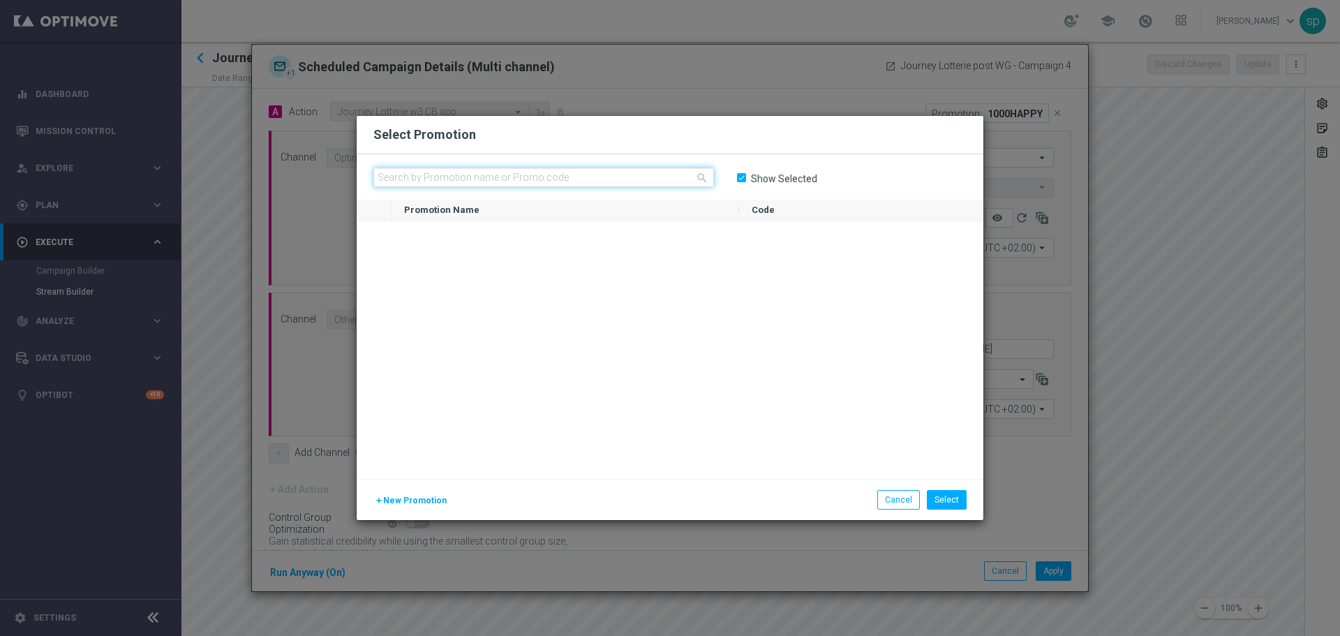
click at [441, 177] on input "text" at bounding box center [543, 178] width 341 height 20
click at [740, 179] on input "Show Selected" at bounding box center [740, 177] width 9 height 9
checkbox input "false"
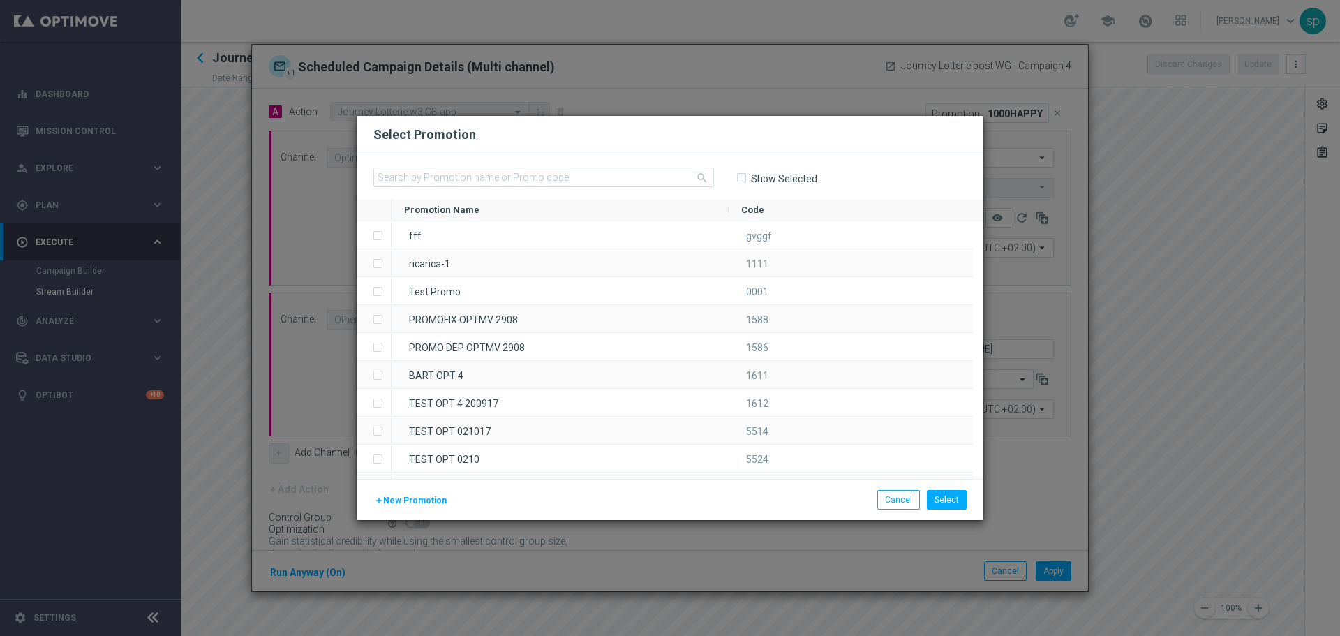
click at [577, 166] on div "search Show Selected" at bounding box center [670, 176] width 627 height 45
click at [579, 176] on input "text" at bounding box center [543, 178] width 341 height 20
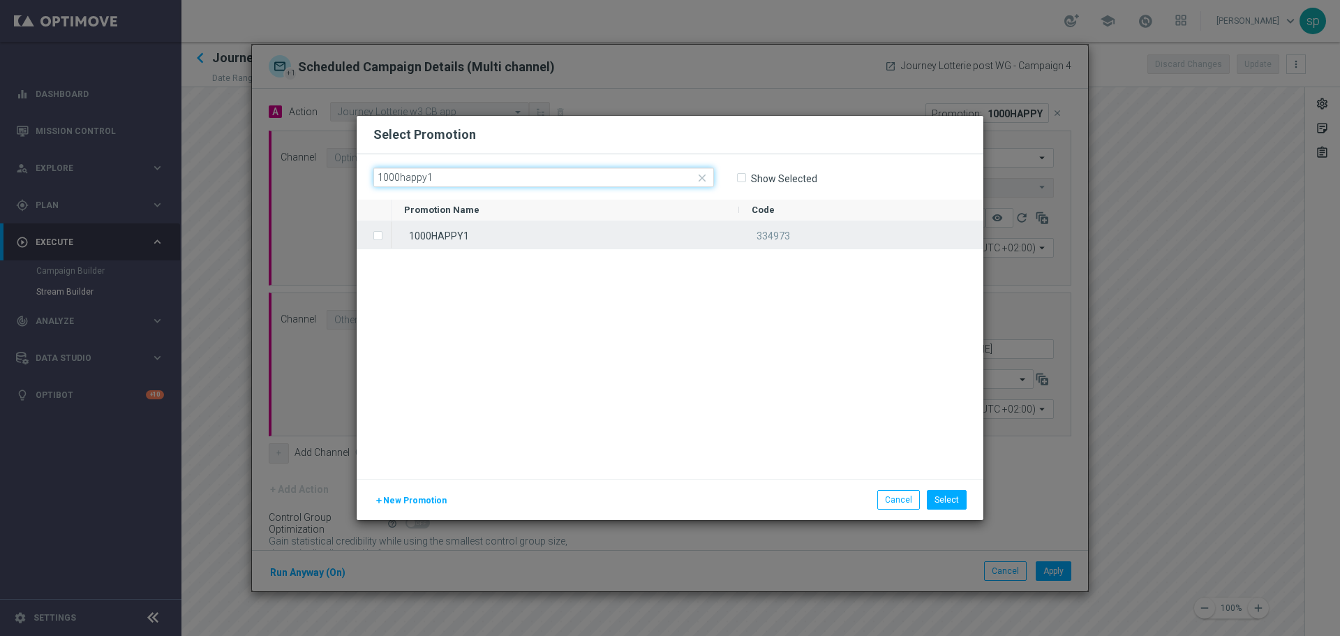
type input "1000happy1"
click at [568, 228] on div "1000HAPPY1" at bounding box center [566, 234] width 348 height 27
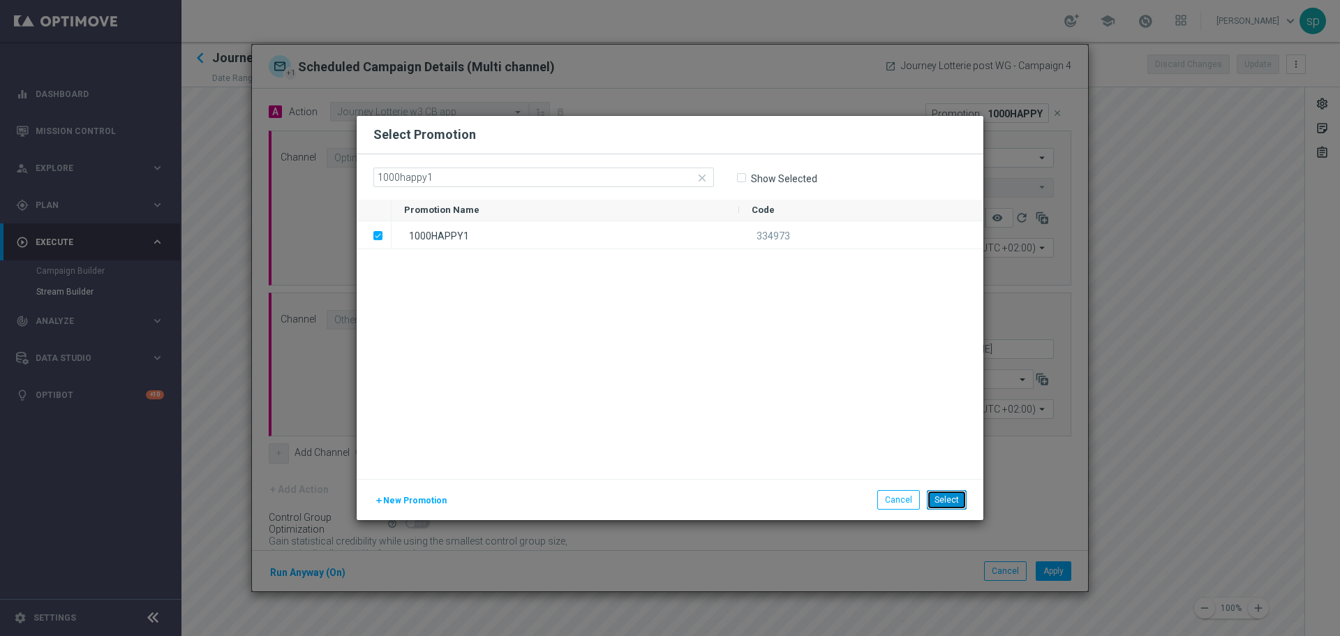
click at [948, 496] on button "Select" at bounding box center [947, 500] width 40 height 20
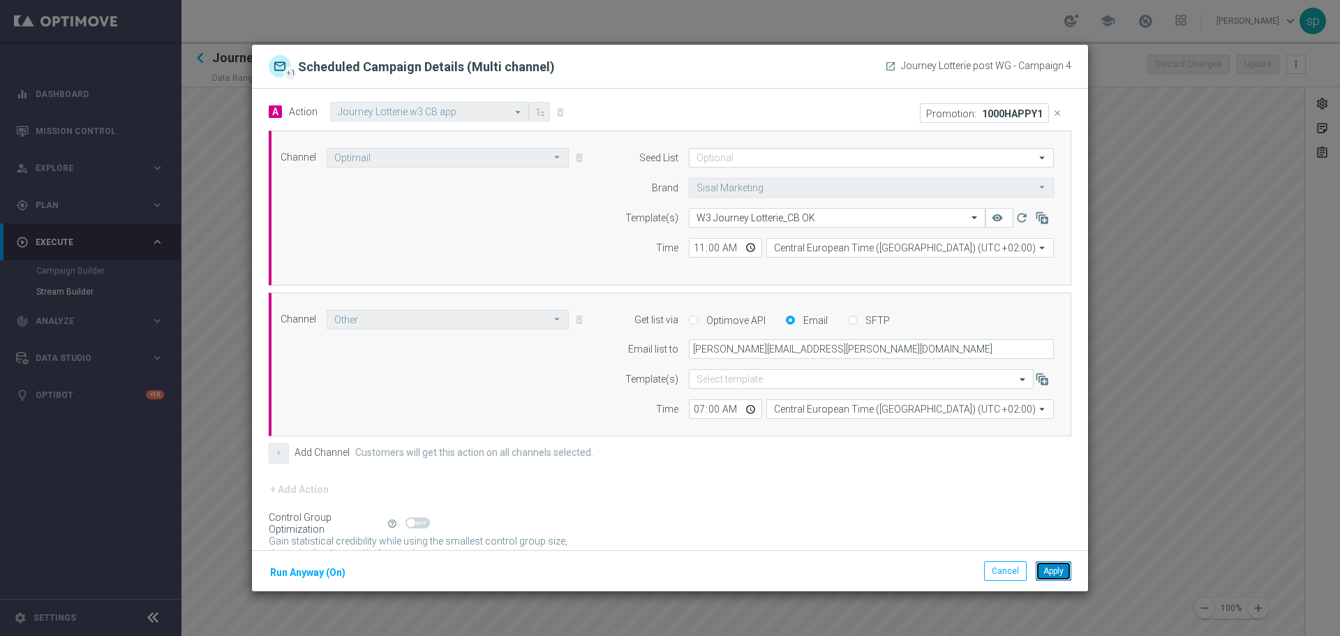
click at [1050, 571] on button "Apply" at bounding box center [1054, 571] width 36 height 20
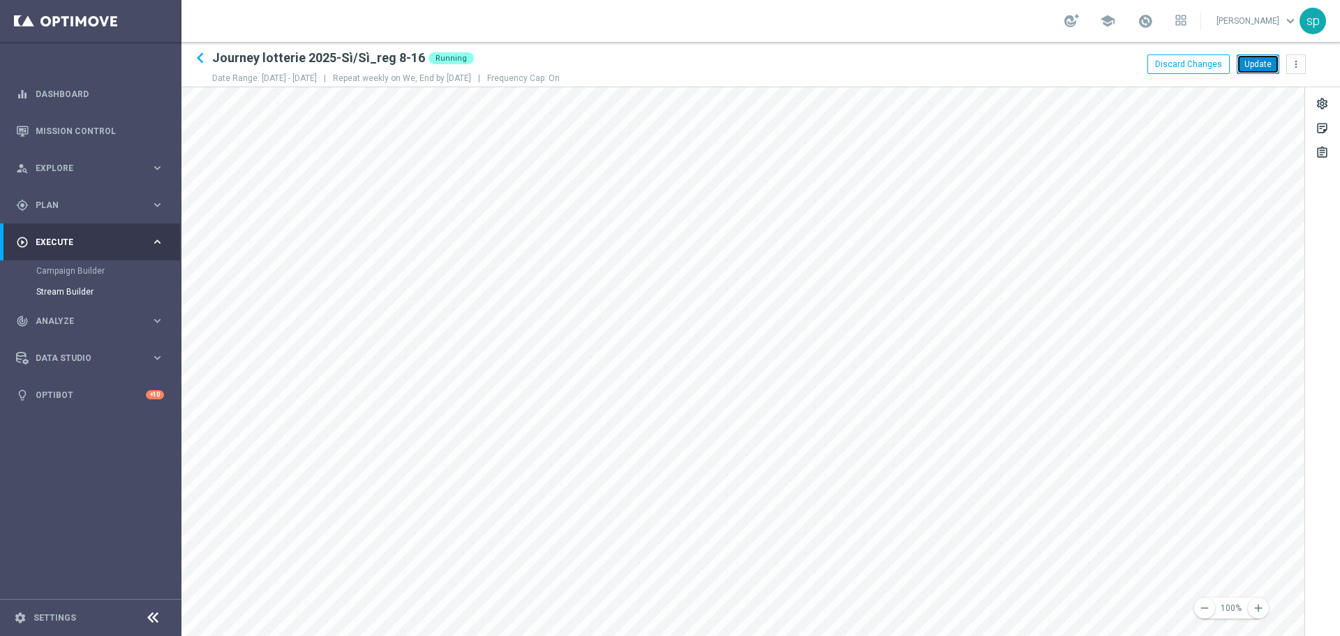
click at [1265, 66] on button "Update" at bounding box center [1258, 64] width 43 height 20
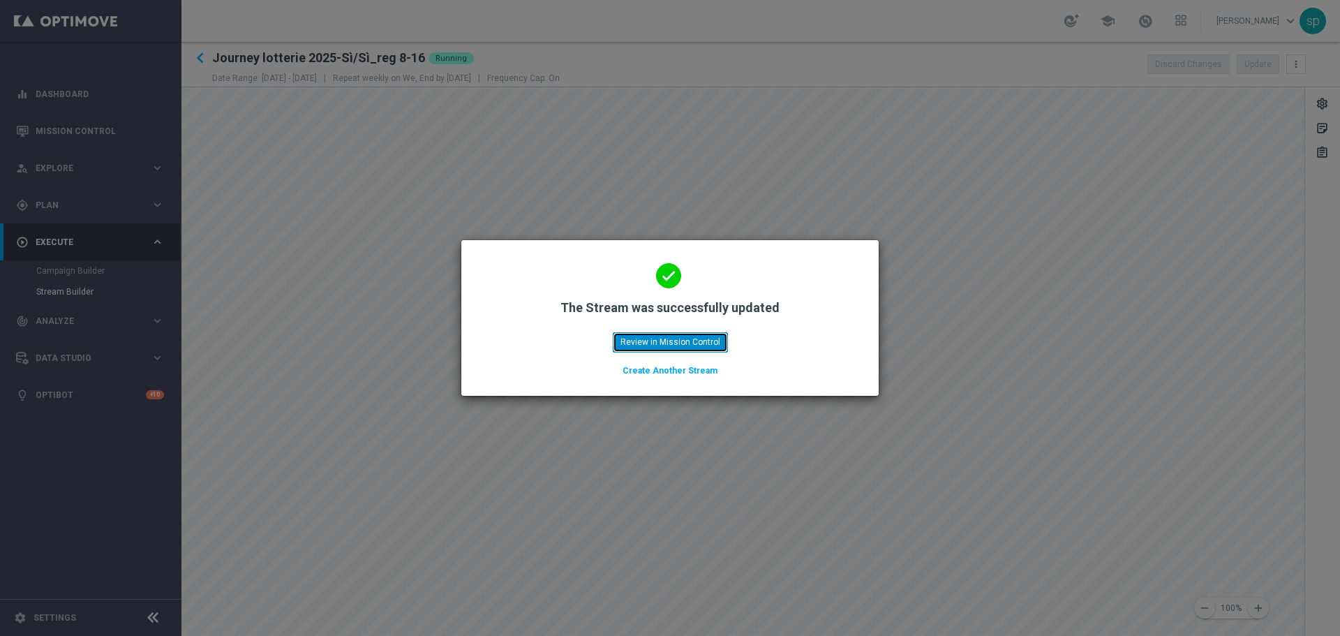
click at [705, 340] on button "Review in Mission Control" at bounding box center [670, 342] width 115 height 20
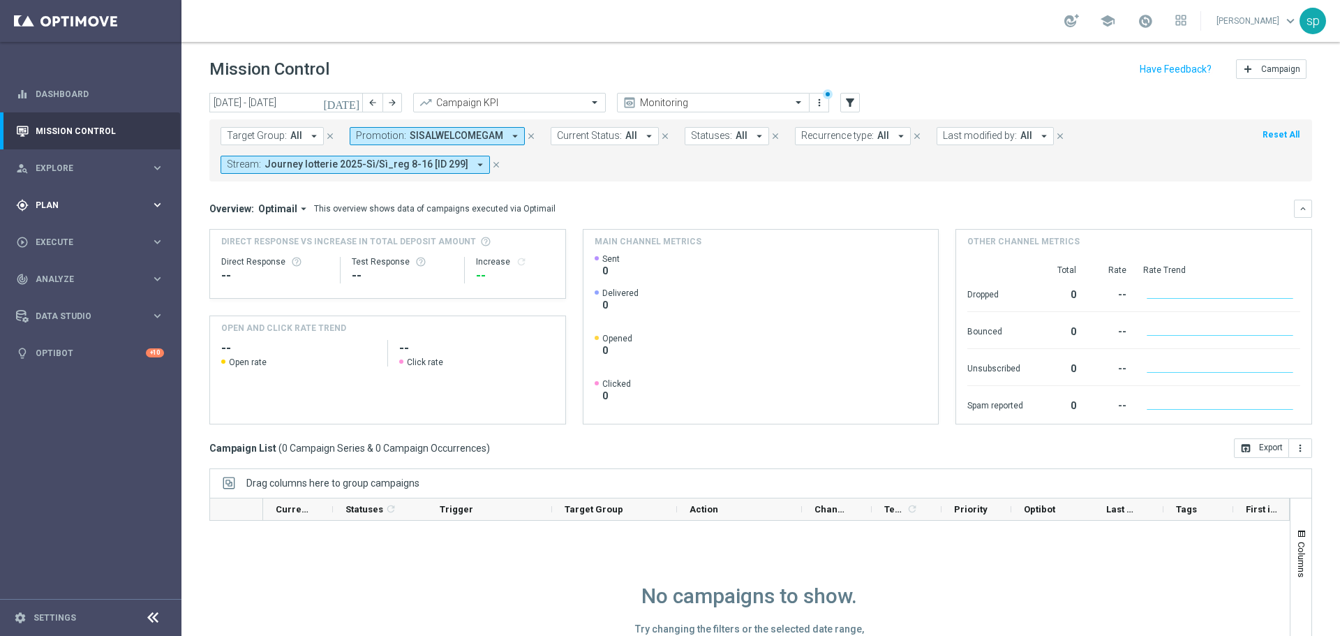
click at [44, 206] on span "Plan" at bounding box center [93, 205] width 115 height 8
click at [62, 278] on span "Templates" at bounding box center [87, 275] width 100 height 8
click at [63, 295] on link "Optimail" at bounding box center [94, 296] width 102 height 11
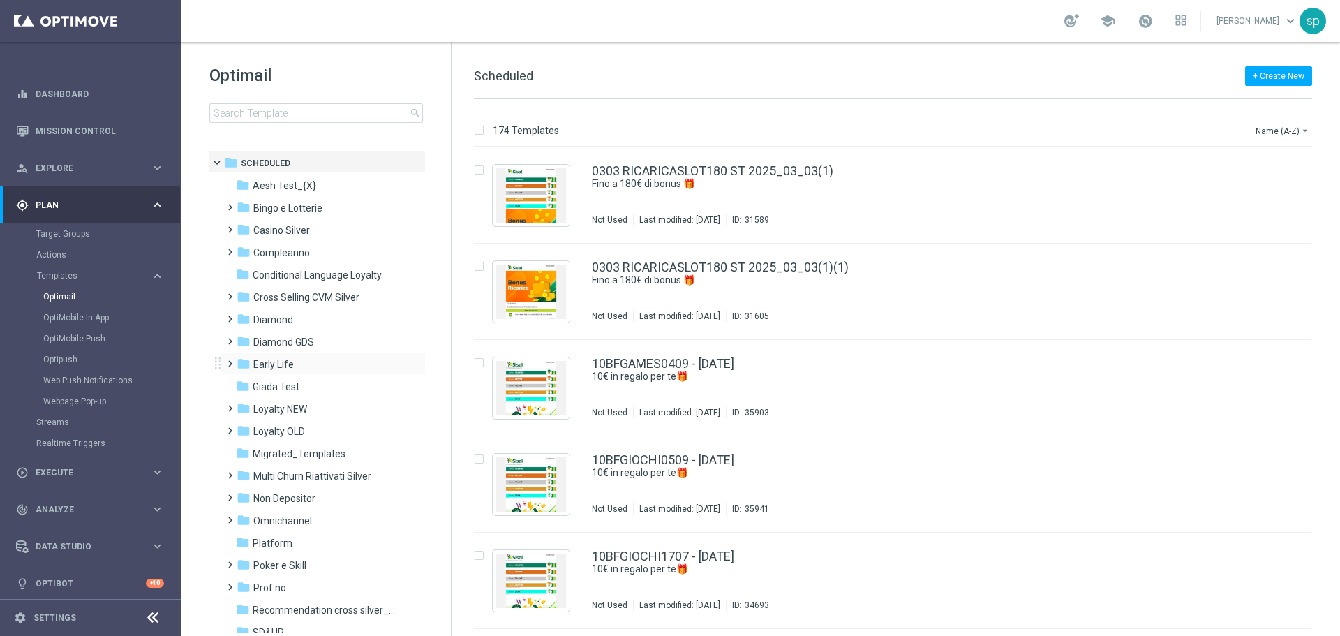
click at [229, 360] on span at bounding box center [227, 358] width 6 height 6
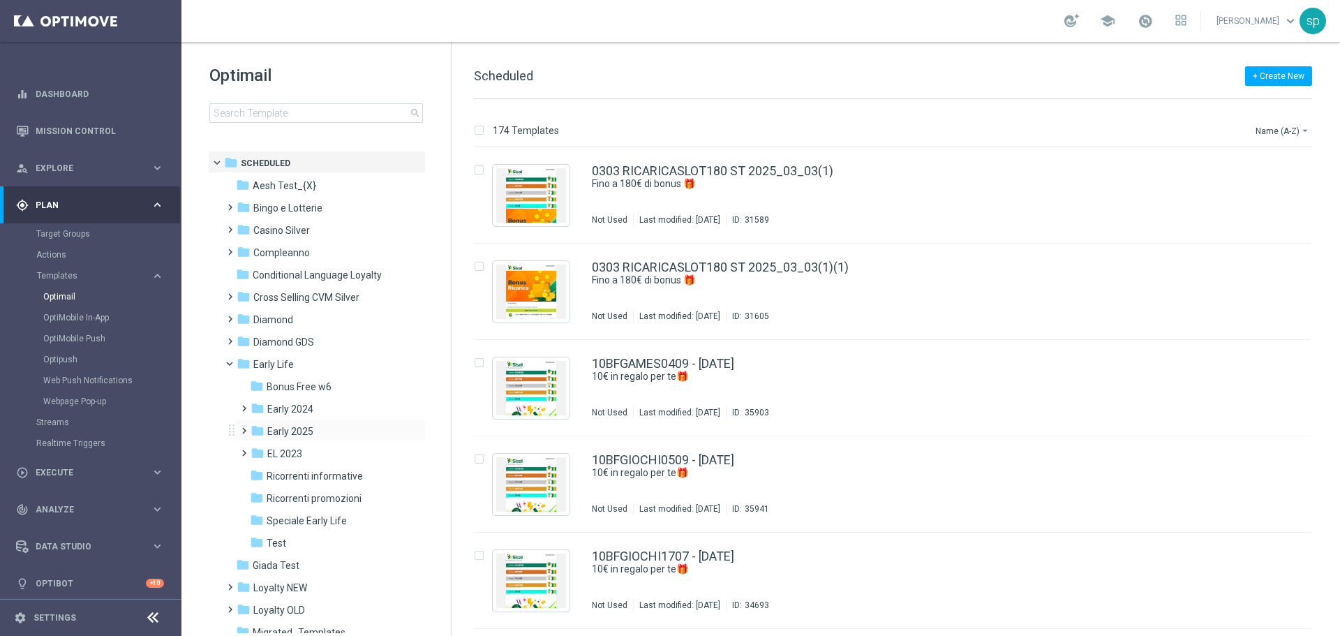
click at [239, 426] on span at bounding box center [241, 425] width 6 height 6
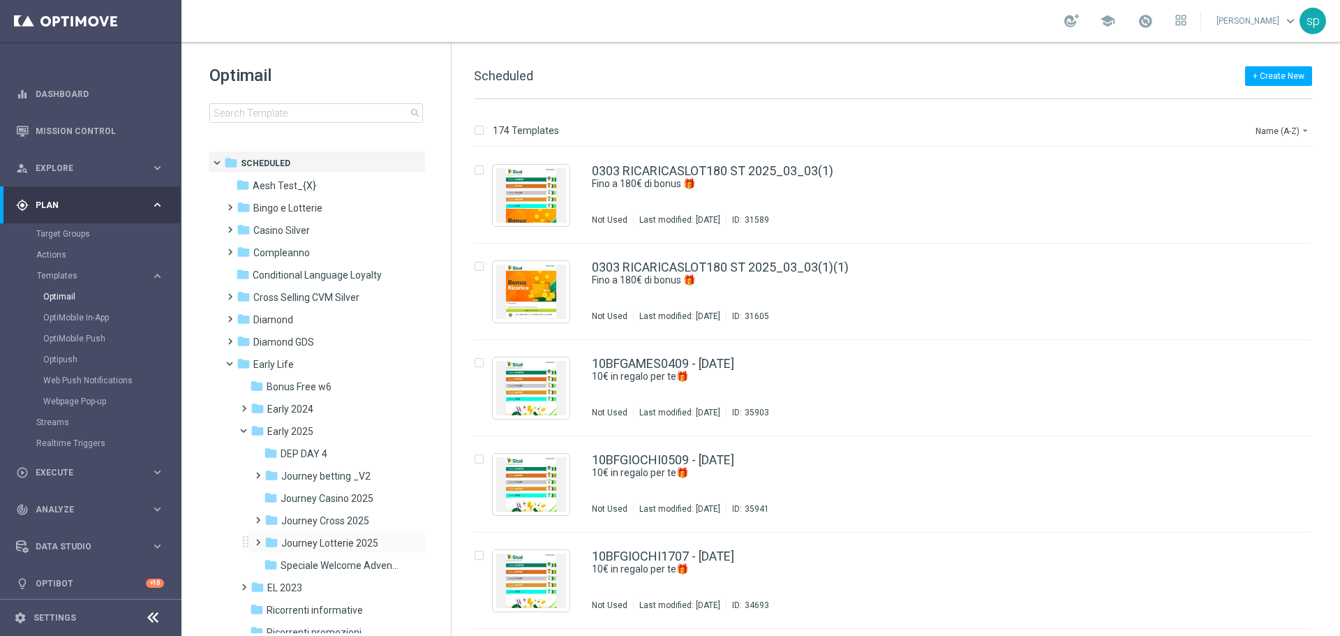
click at [258, 539] on span at bounding box center [255, 536] width 6 height 6
click at [318, 569] on span "Journey Lotterie_V2" at bounding box center [340, 565] width 90 height 13
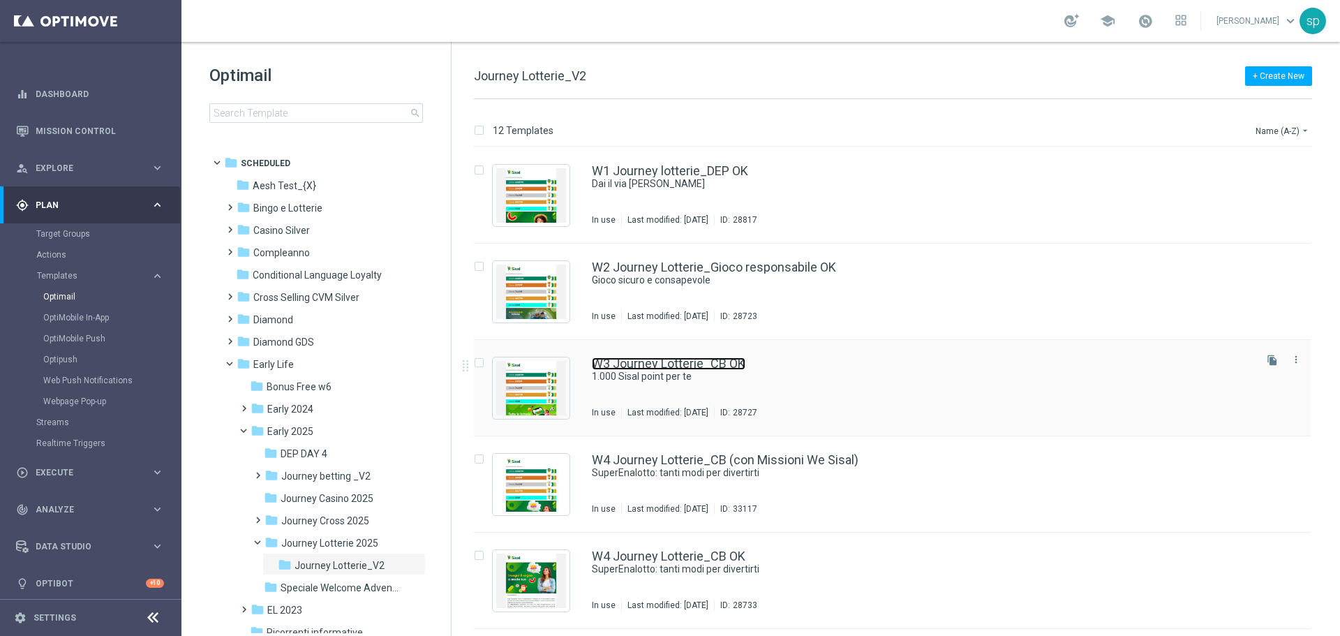
click at [724, 362] on link "W3 Journey Lotterie_CB OK" at bounding box center [669, 363] width 154 height 13
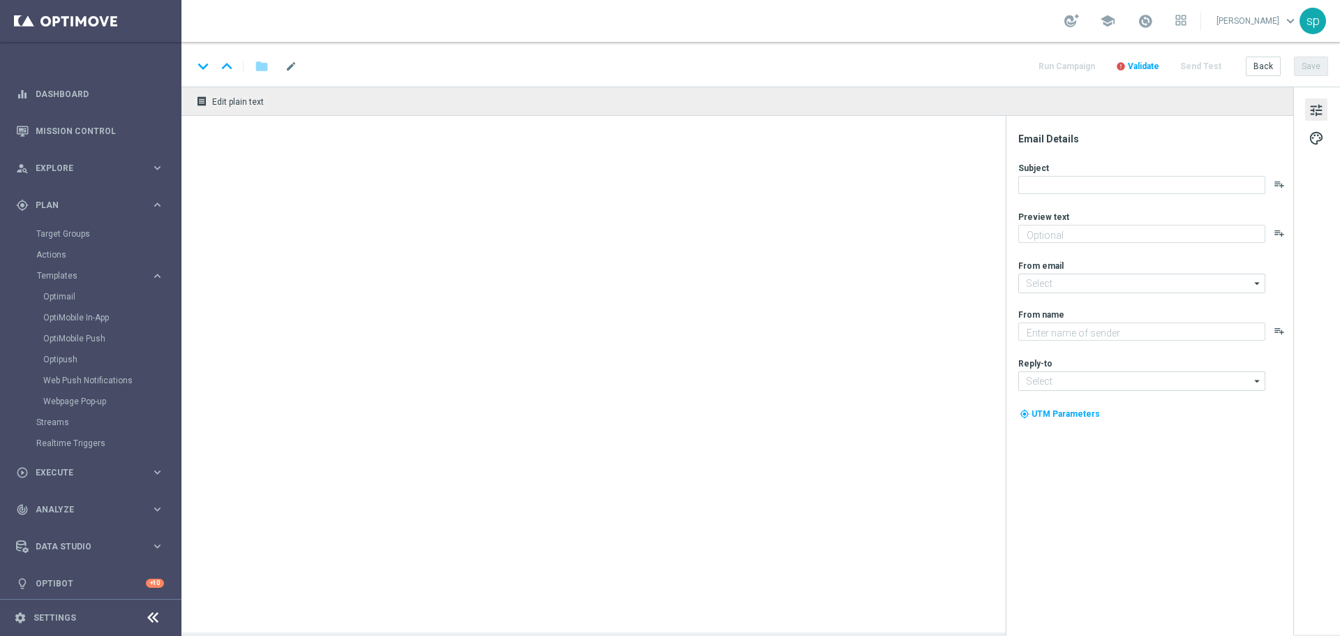
type textarea "Scarica e scopri app SuperEnalotto e giochi"
type input "[EMAIL_ADDRESS][DOMAIN_NAME]"
type textarea "Sisal"
type input "[EMAIL_ADDRESS][DOMAIN_NAME]"
